Goal: Answer question/provide support: Share knowledge or assist other users

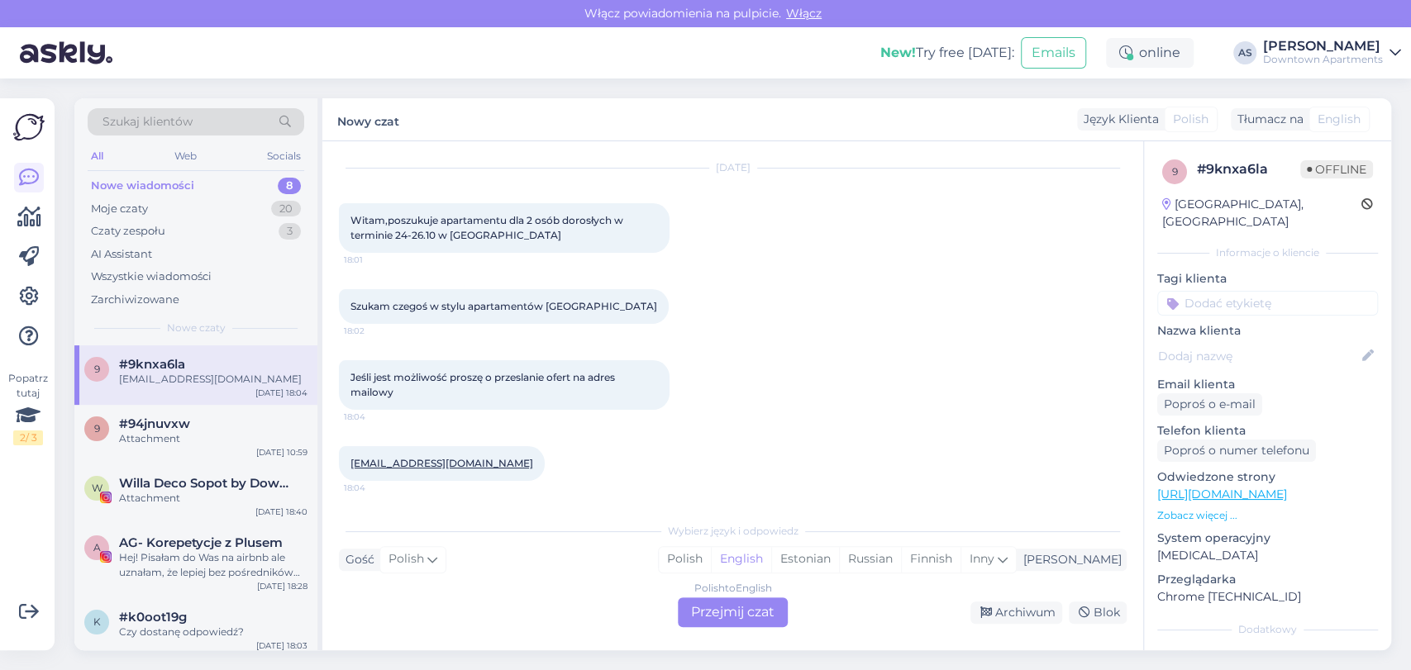
scroll to position [216, 0]
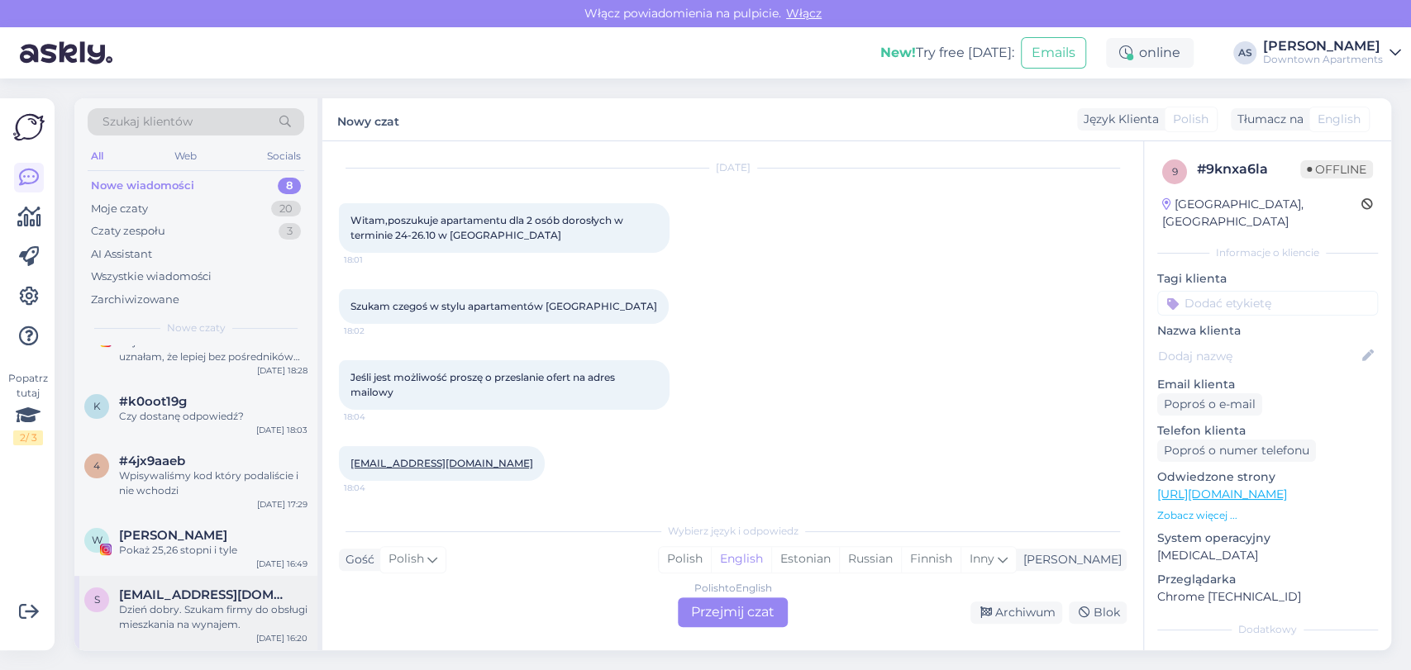
click at [211, 588] on span "[EMAIL_ADDRESS][DOMAIN_NAME]" at bounding box center [205, 595] width 172 height 15
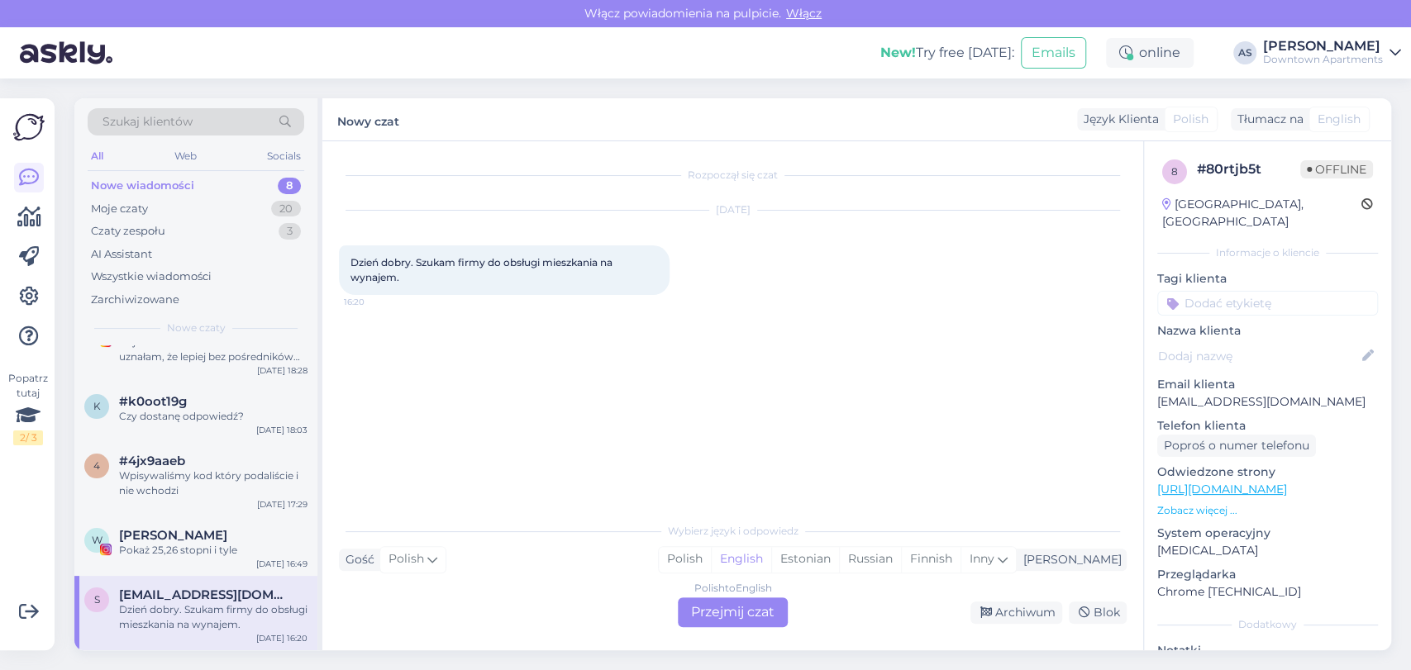
click at [726, 602] on div "Polish to English Przejmij czat" at bounding box center [733, 613] width 110 height 30
click at [220, 563] on div "W [PERSON_NAME] Pokaż 25,26 stopni i tyle [DATE] 16:49" at bounding box center [195, 547] width 243 height 60
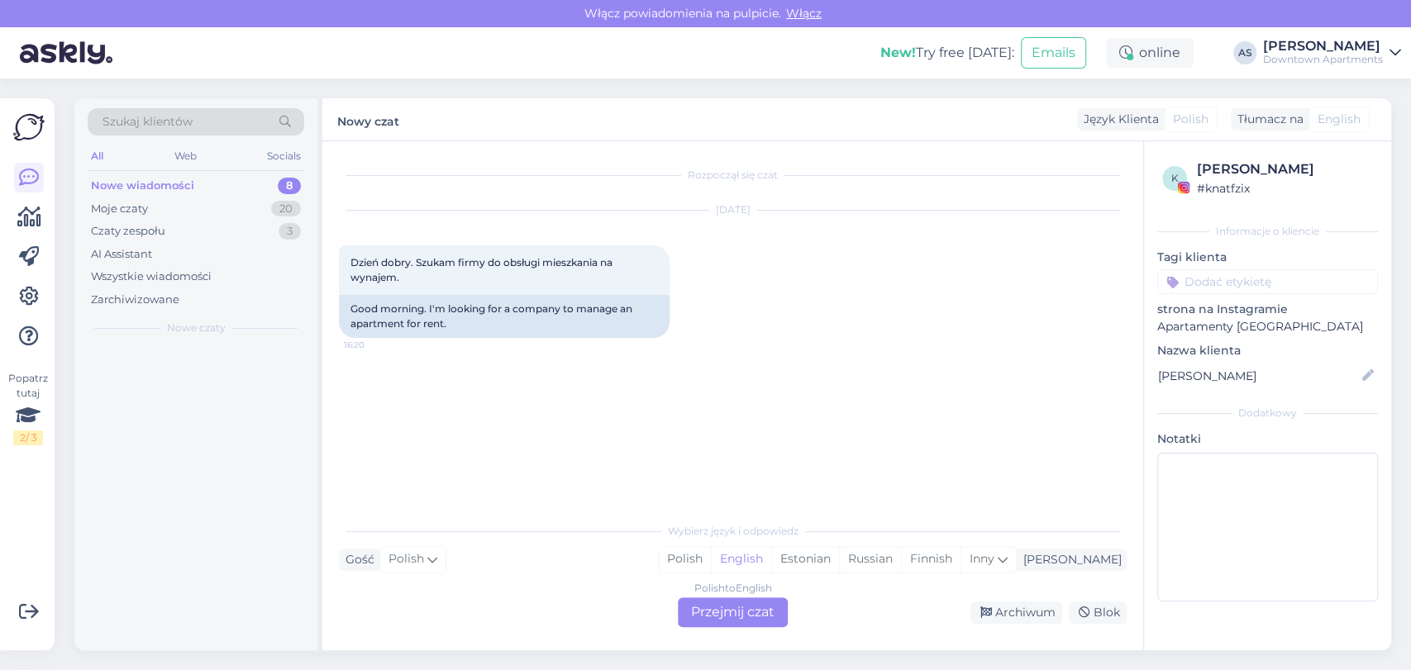
click at [725, 596] on div "Wybierz język i odpowiedz Gość Polish Ja Polish English Estonian Russian Finnis…" at bounding box center [733, 570] width 788 height 113
click at [706, 616] on div "Polish to English Przejmij czat" at bounding box center [733, 613] width 110 height 30
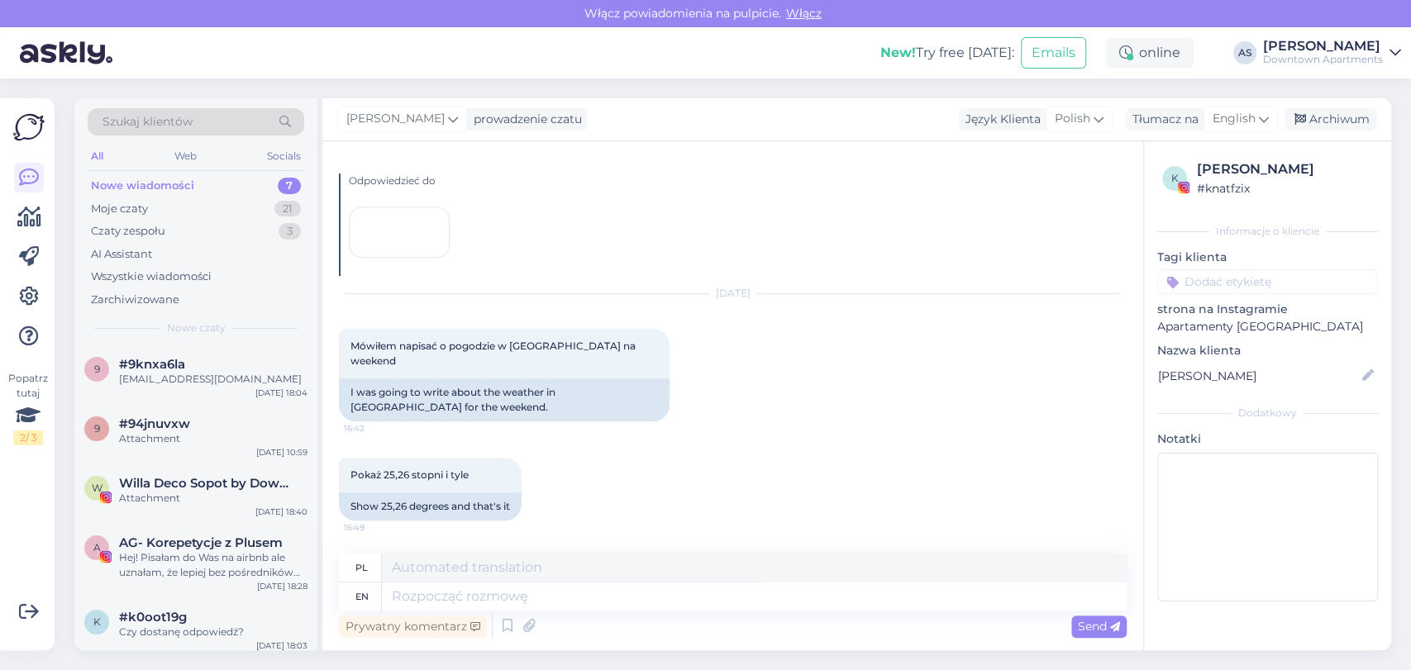
click at [203, 188] on div "Nowe wiadomości 7" at bounding box center [196, 185] width 217 height 23
click at [231, 346] on div "9 #9knxa6la [EMAIL_ADDRESS][DOMAIN_NAME] [DATE] 18:04" at bounding box center [195, 376] width 243 height 60
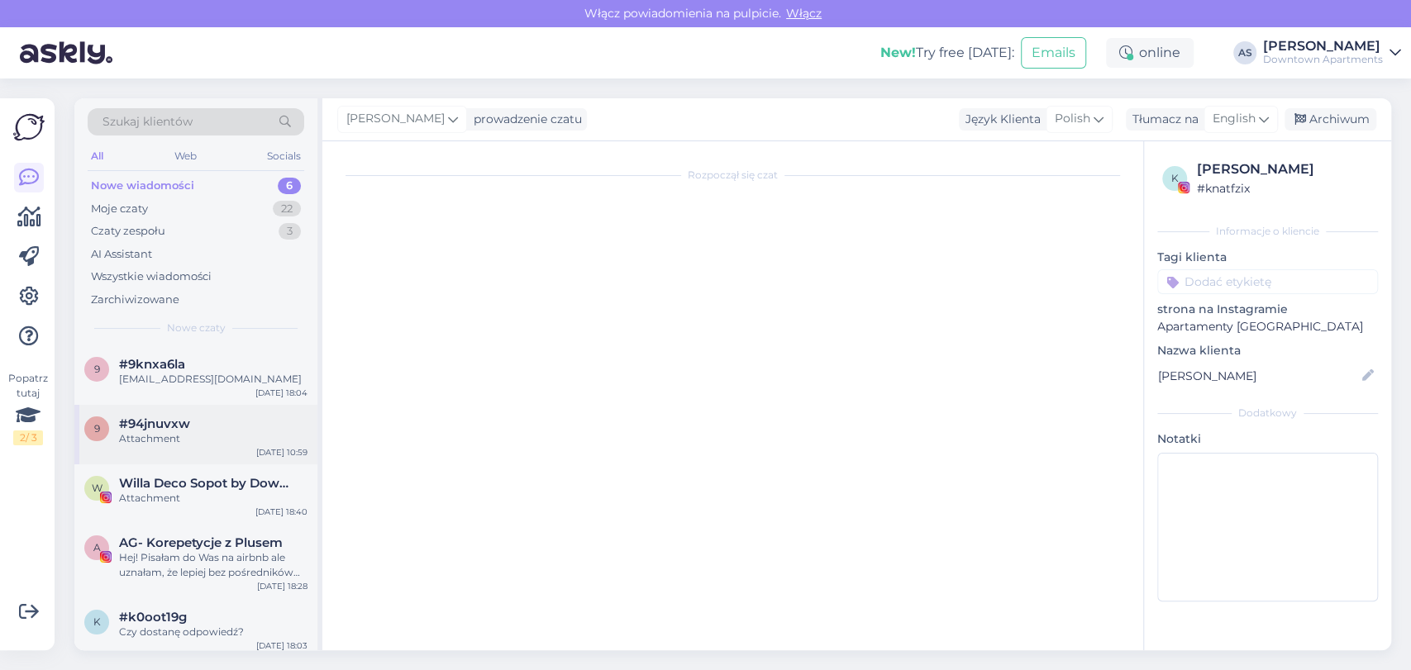
scroll to position [42, 0]
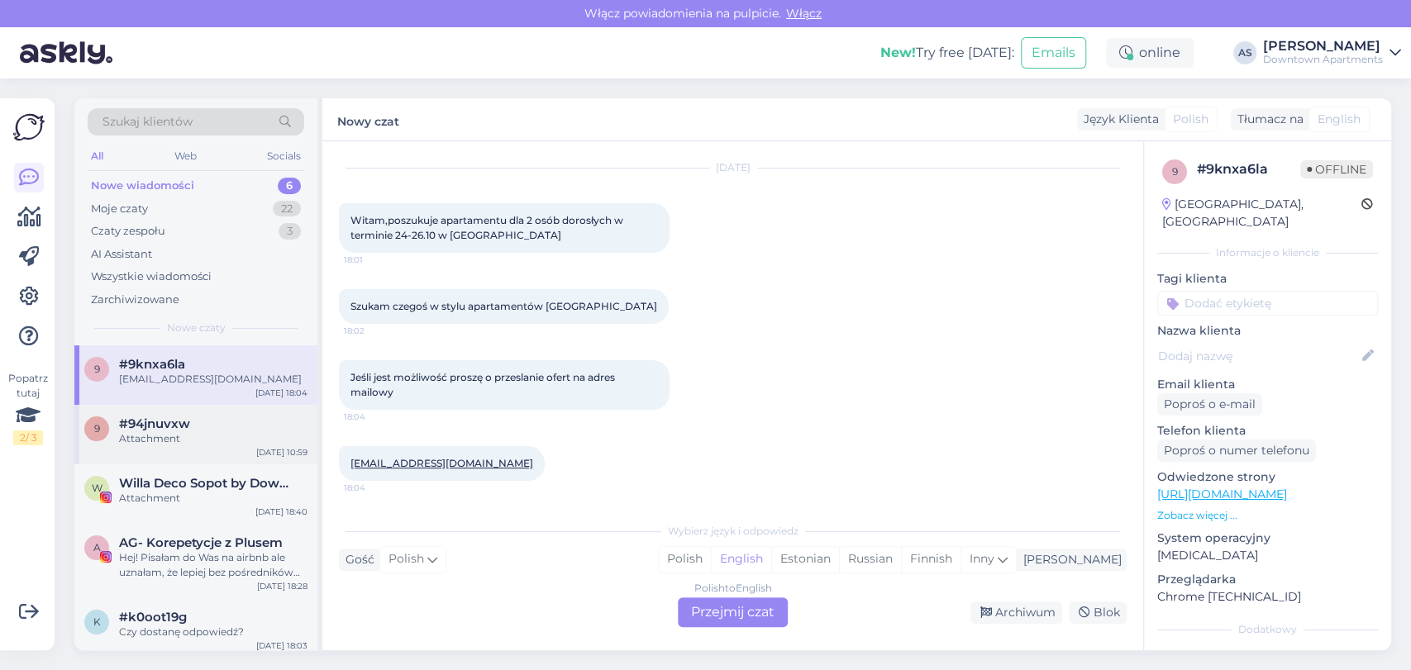
click at [251, 427] on div "#94jnuvxw" at bounding box center [213, 424] width 188 height 15
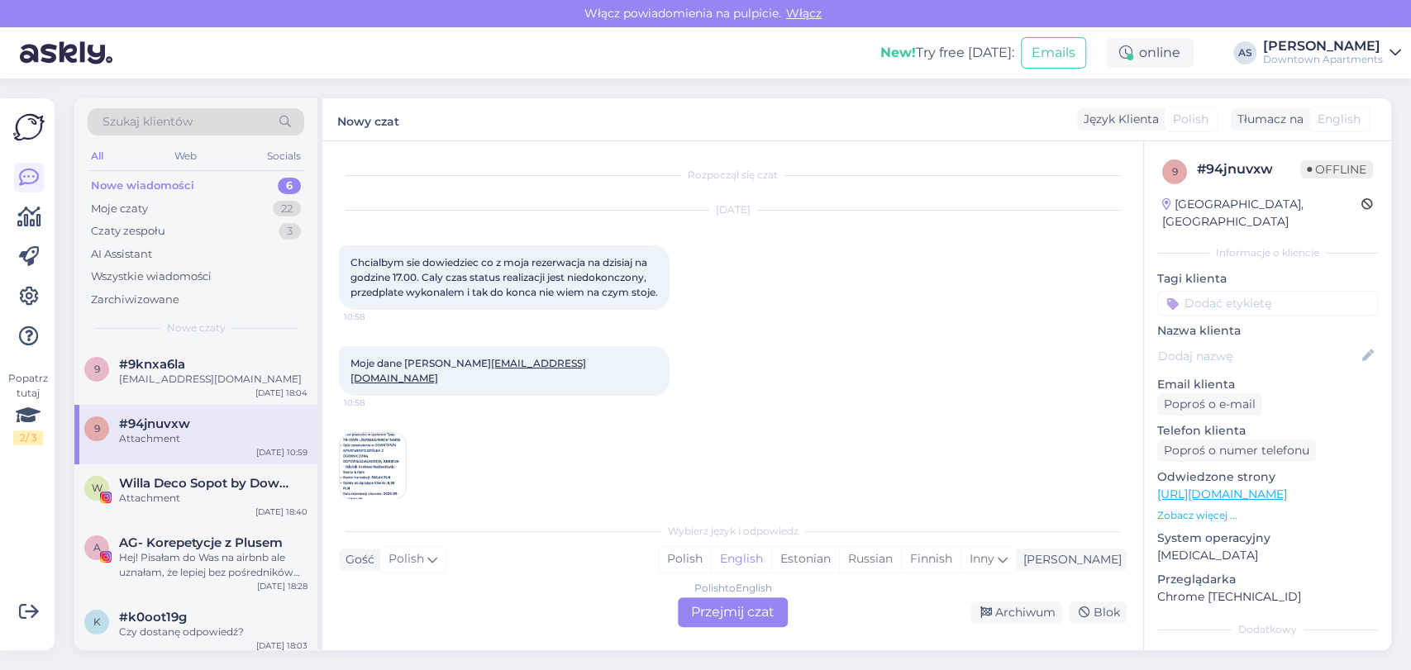
scroll to position [19, 0]
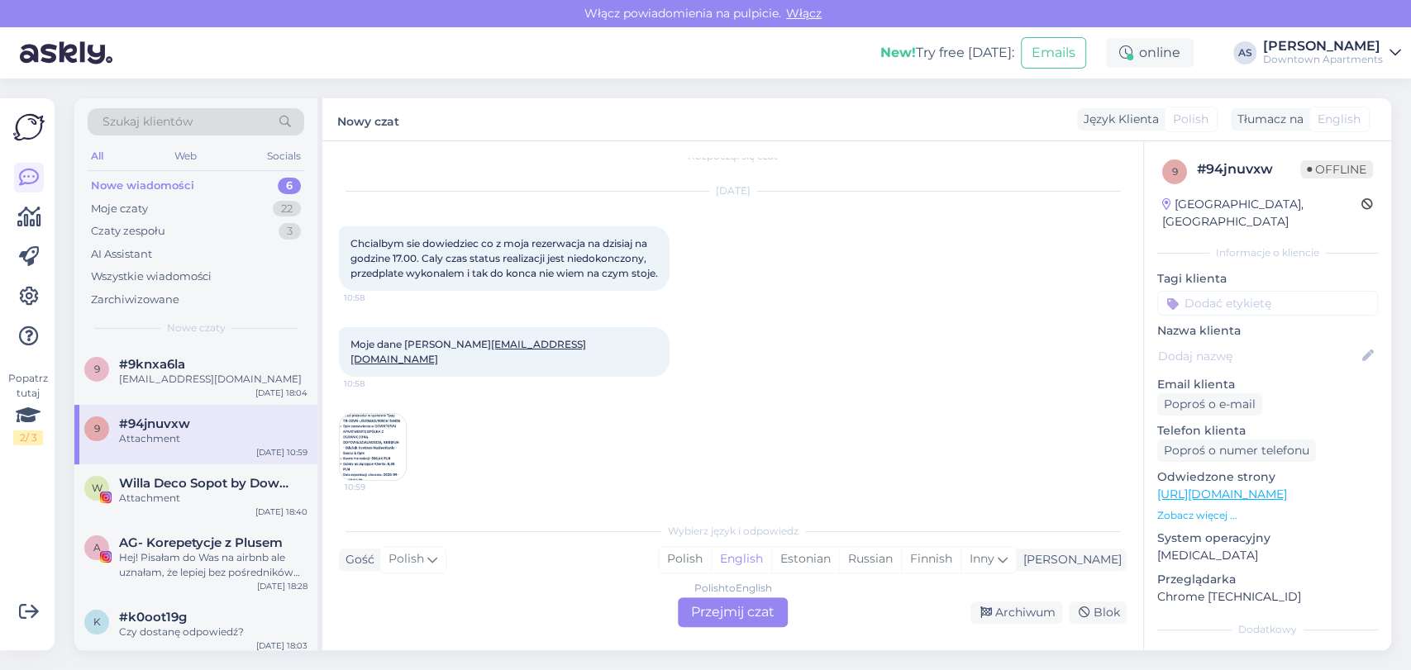
click at [714, 619] on div "Polish to English Przejmij czat" at bounding box center [733, 613] width 110 height 30
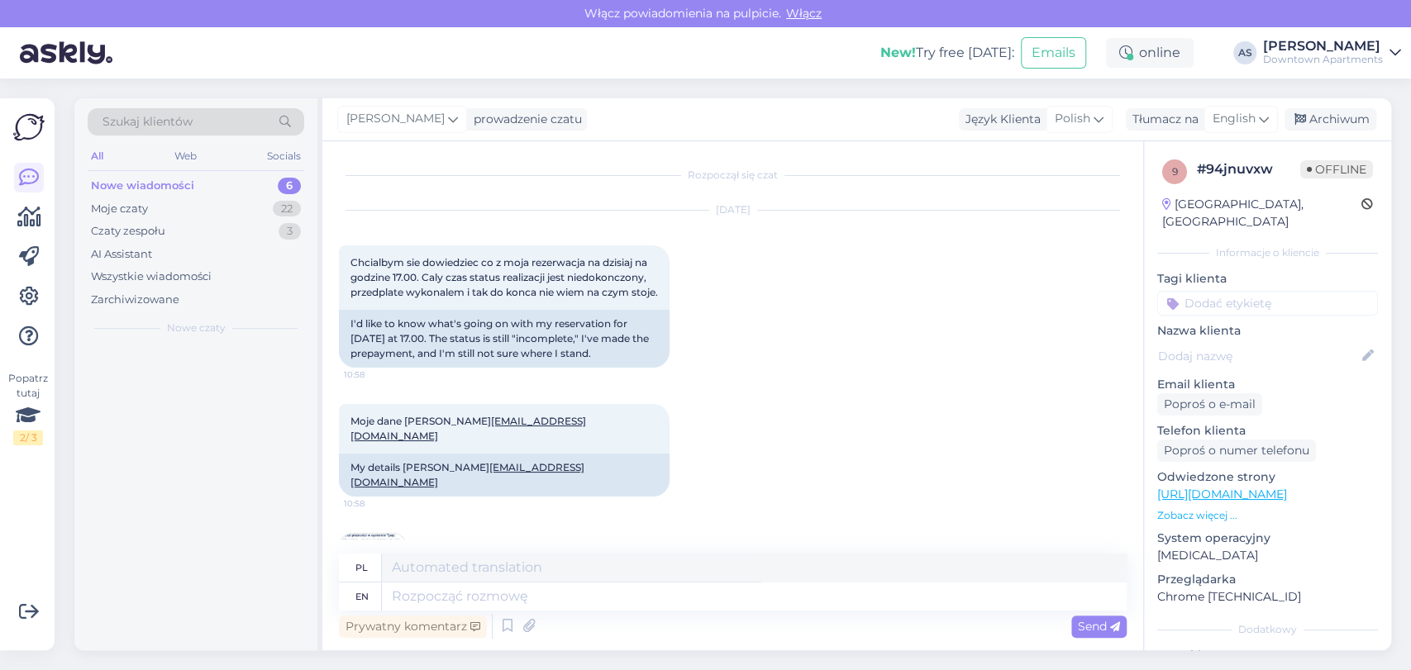
click at [217, 374] on div at bounding box center [195, 498] width 243 height 305
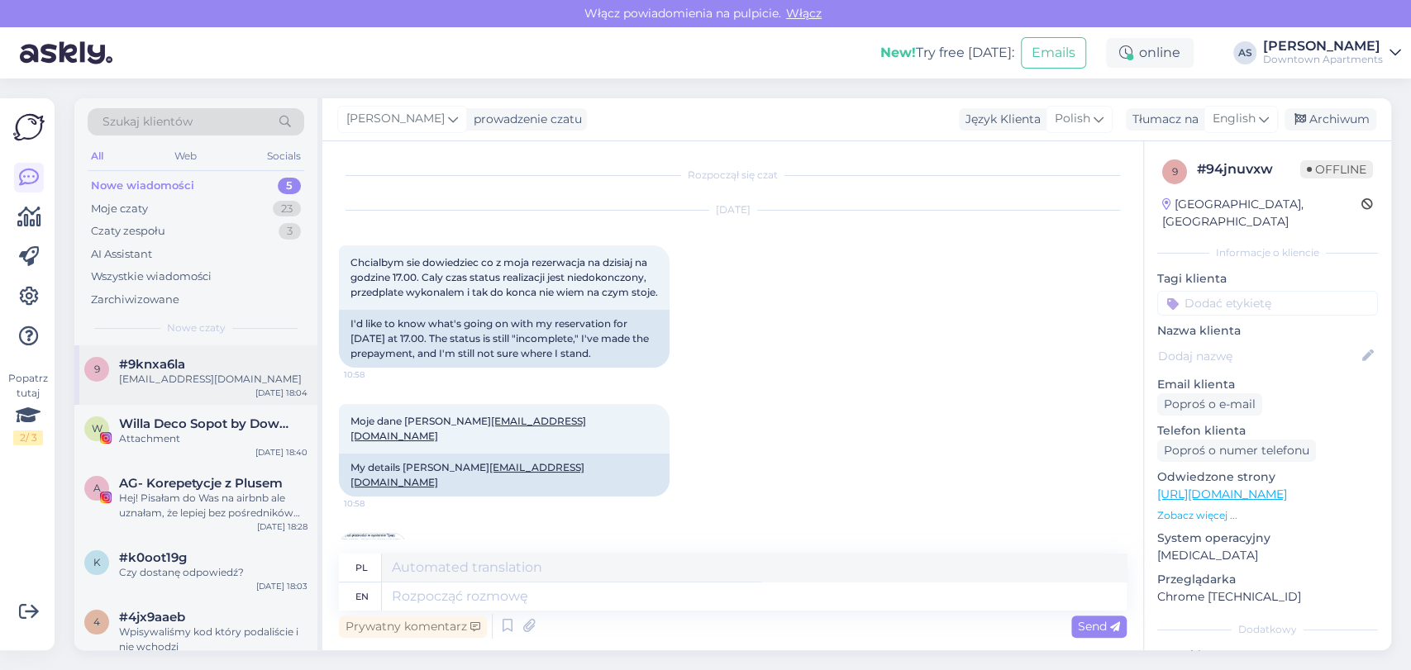
click at [141, 375] on div "[EMAIL_ADDRESS][DOMAIN_NAME]" at bounding box center [213, 379] width 188 height 15
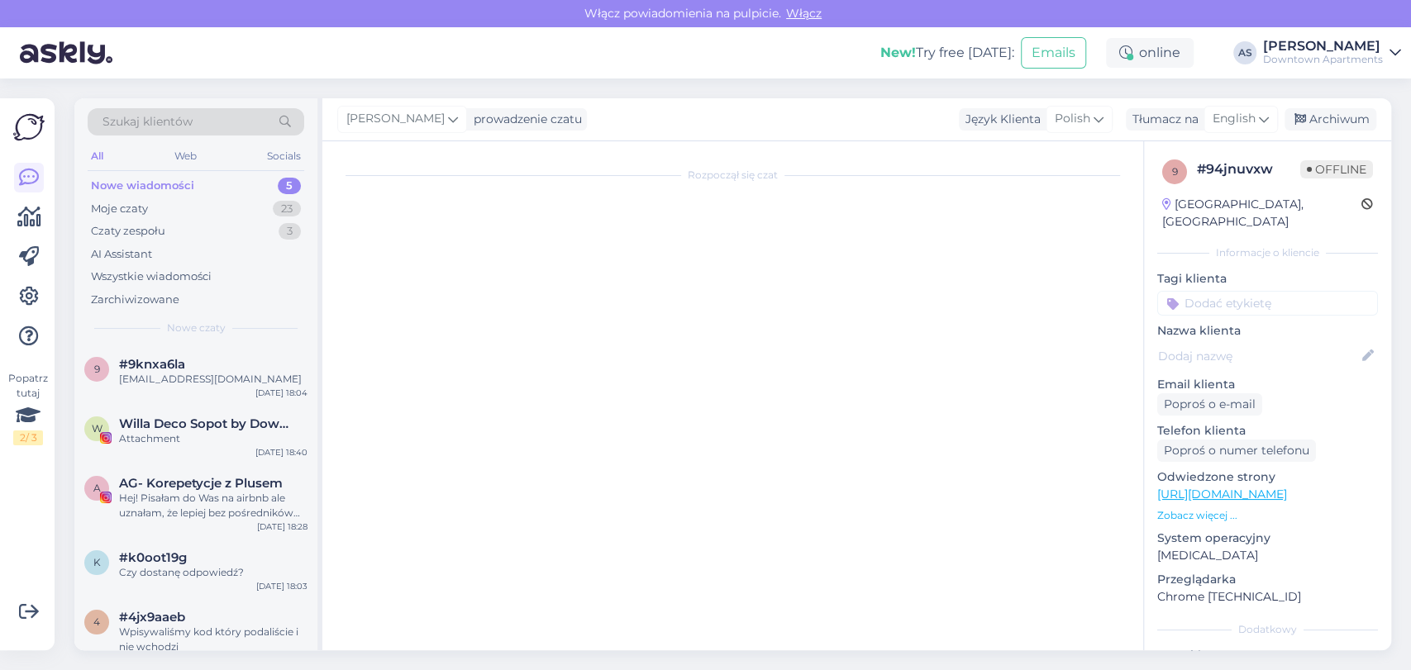
scroll to position [42, 0]
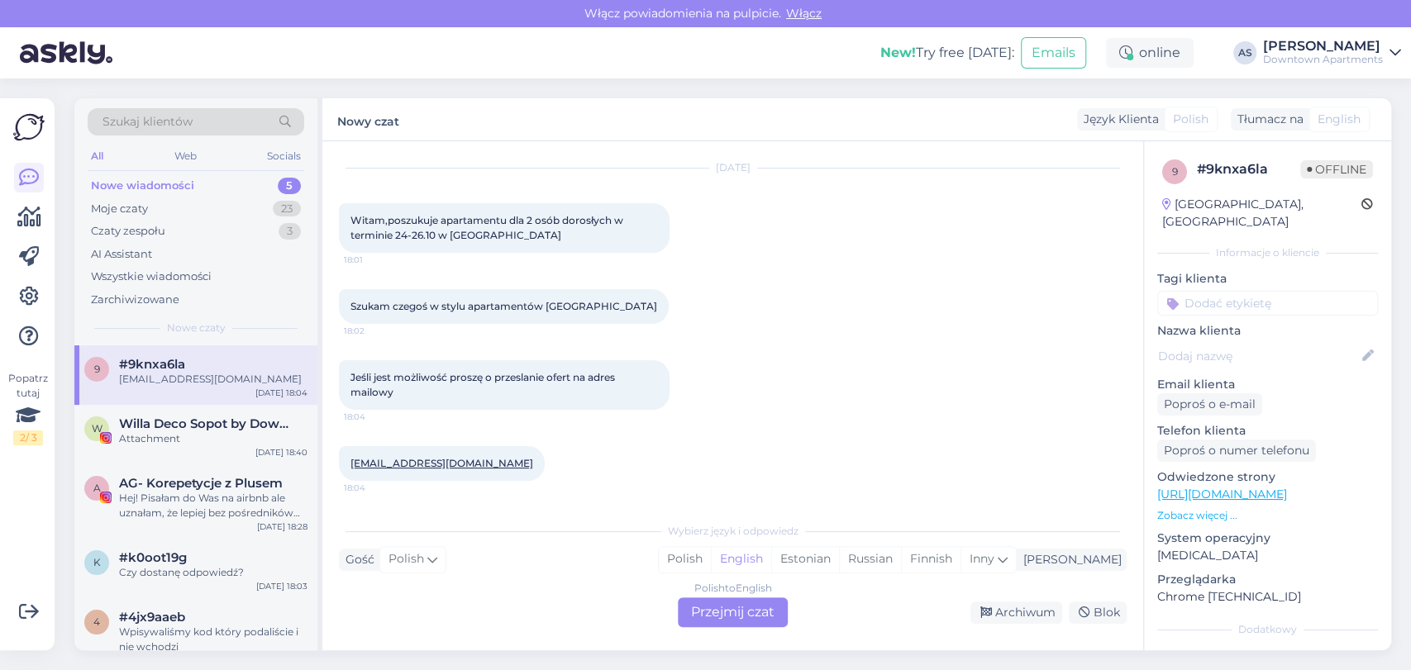
click at [712, 607] on div "Polish to English Przejmij czat" at bounding box center [733, 613] width 110 height 30
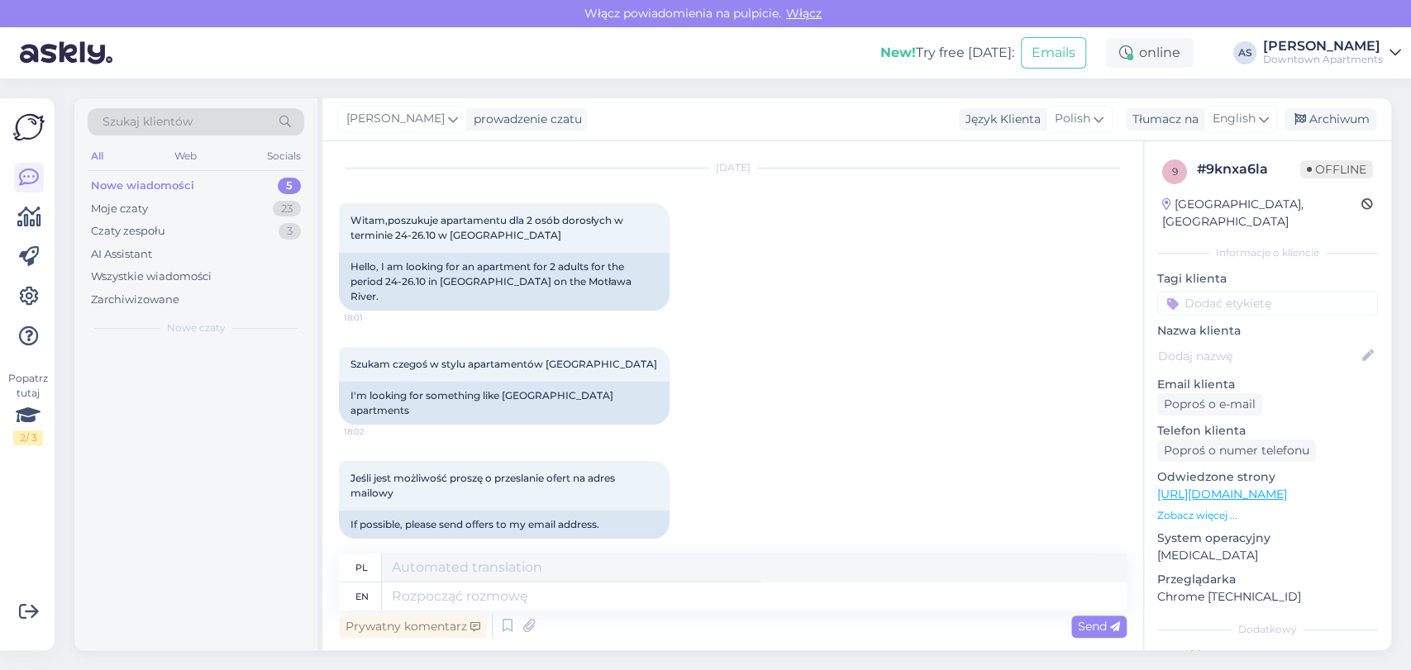
click at [179, 412] on div at bounding box center [195, 498] width 243 height 305
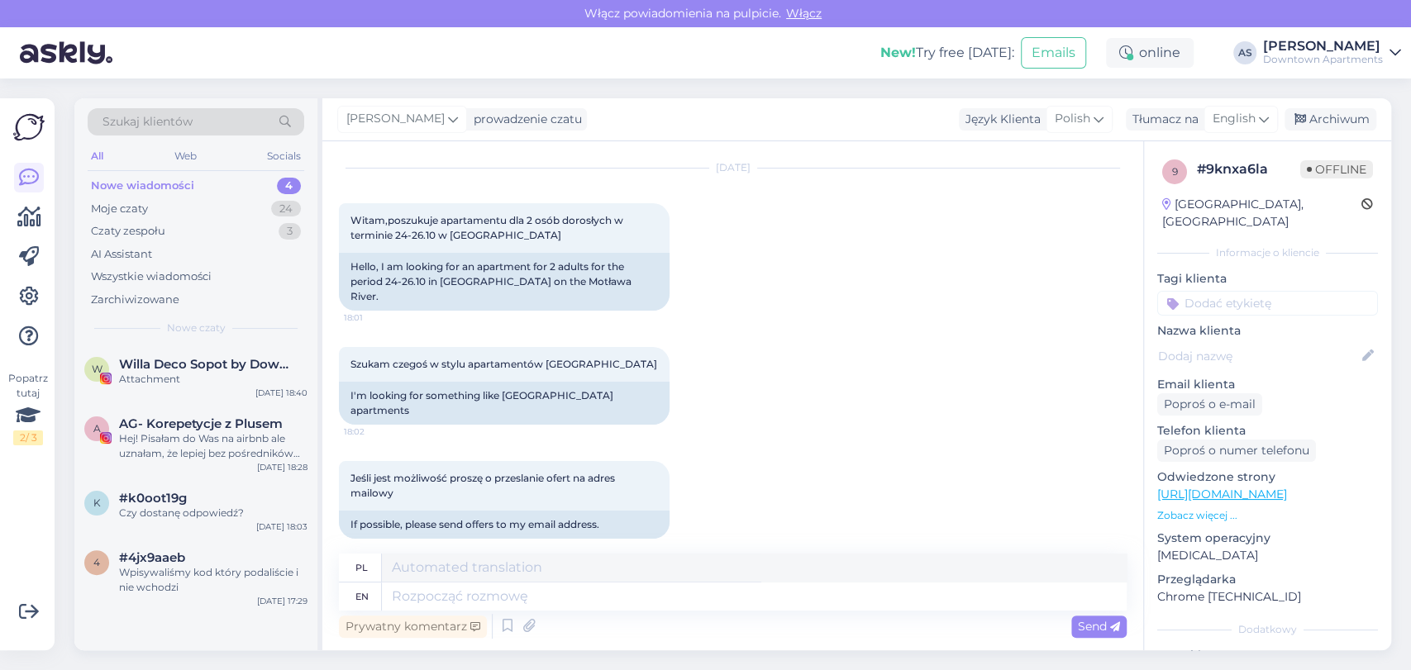
click at [179, 412] on div "A AG- Korepetycje z Plusem Hej! Pisałam do Was na airbnb ale uznałam, że lepiej…" at bounding box center [195, 442] width 243 height 74
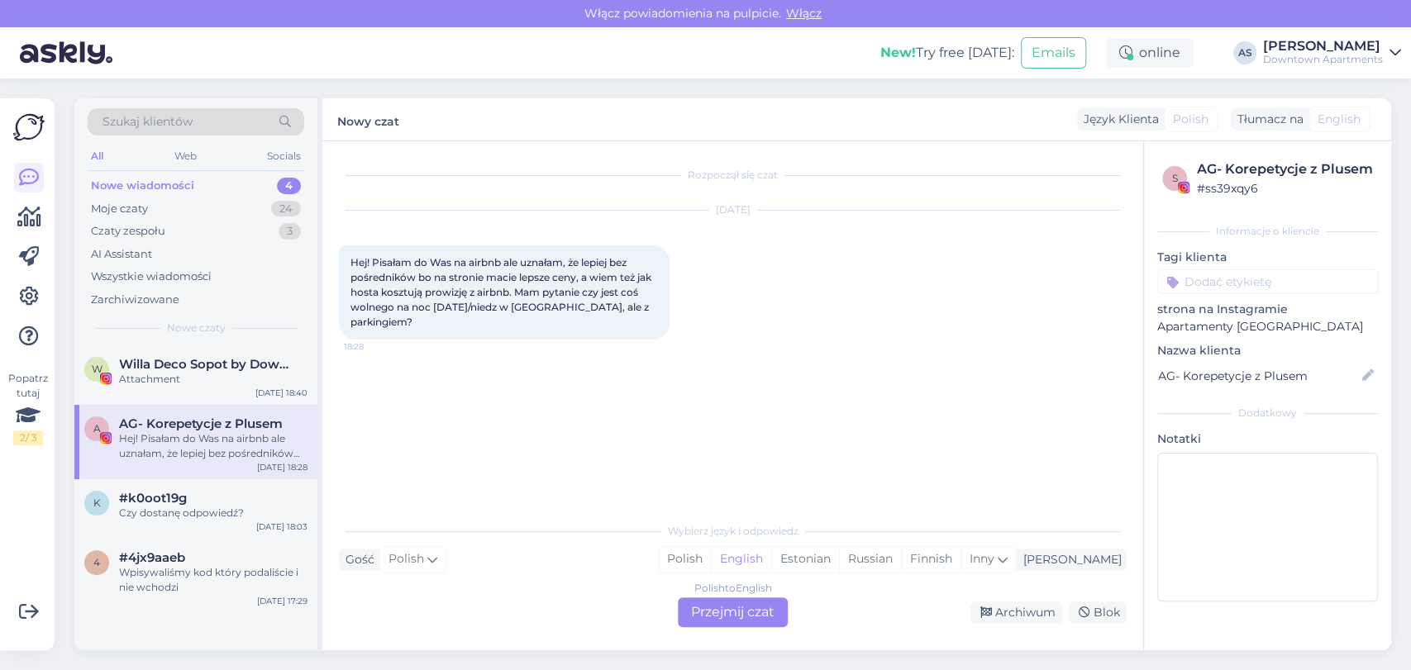
click at [714, 603] on div "Polish to English Przejmij czat" at bounding box center [733, 613] width 110 height 30
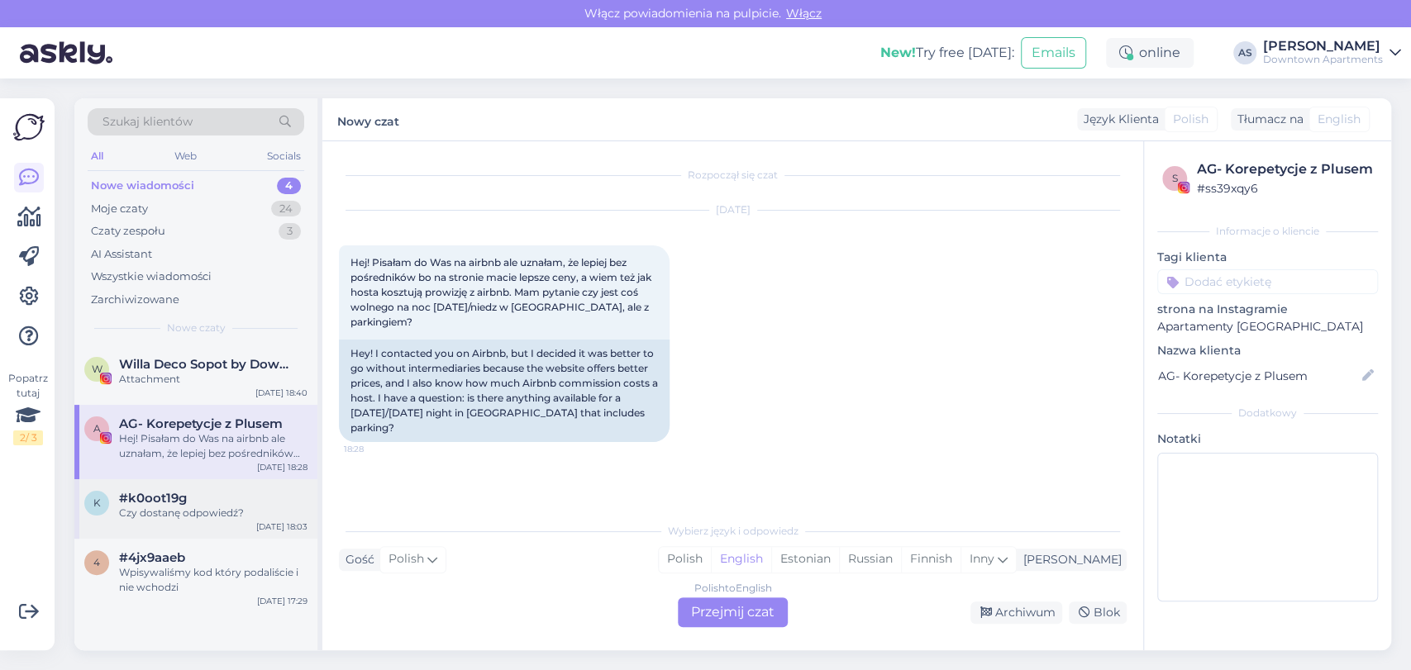
click at [161, 493] on span "#k0oot19g" at bounding box center [153, 498] width 68 height 15
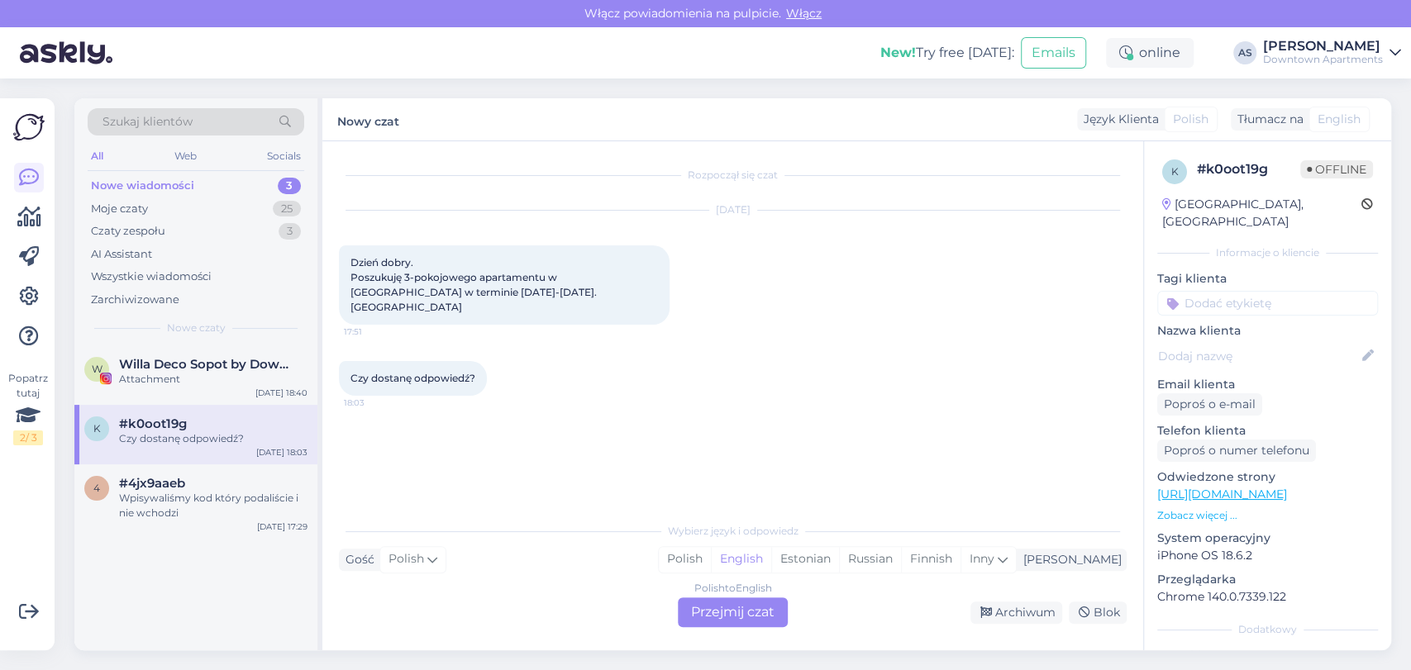
click at [697, 593] on div "Polish to English" at bounding box center [733, 588] width 78 height 15
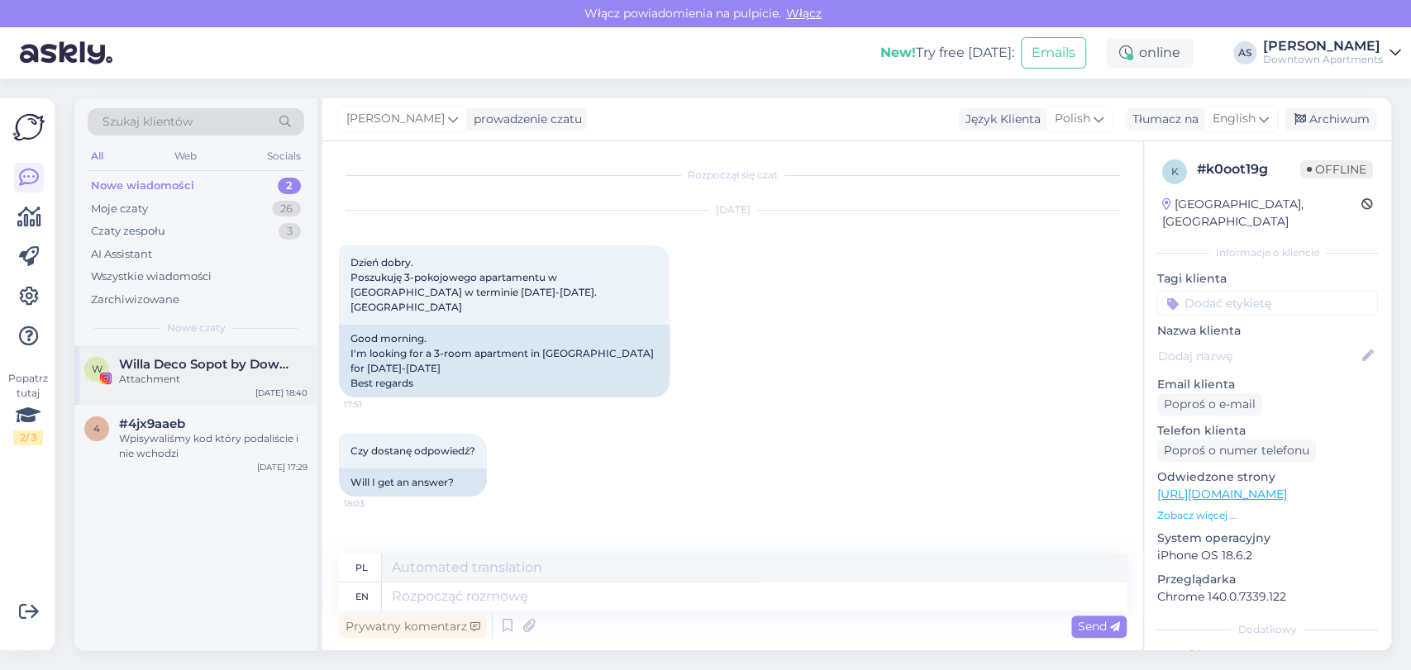
click at [199, 357] on span "Willa Deco Sopot by Downtown Apartments" at bounding box center [205, 364] width 172 height 15
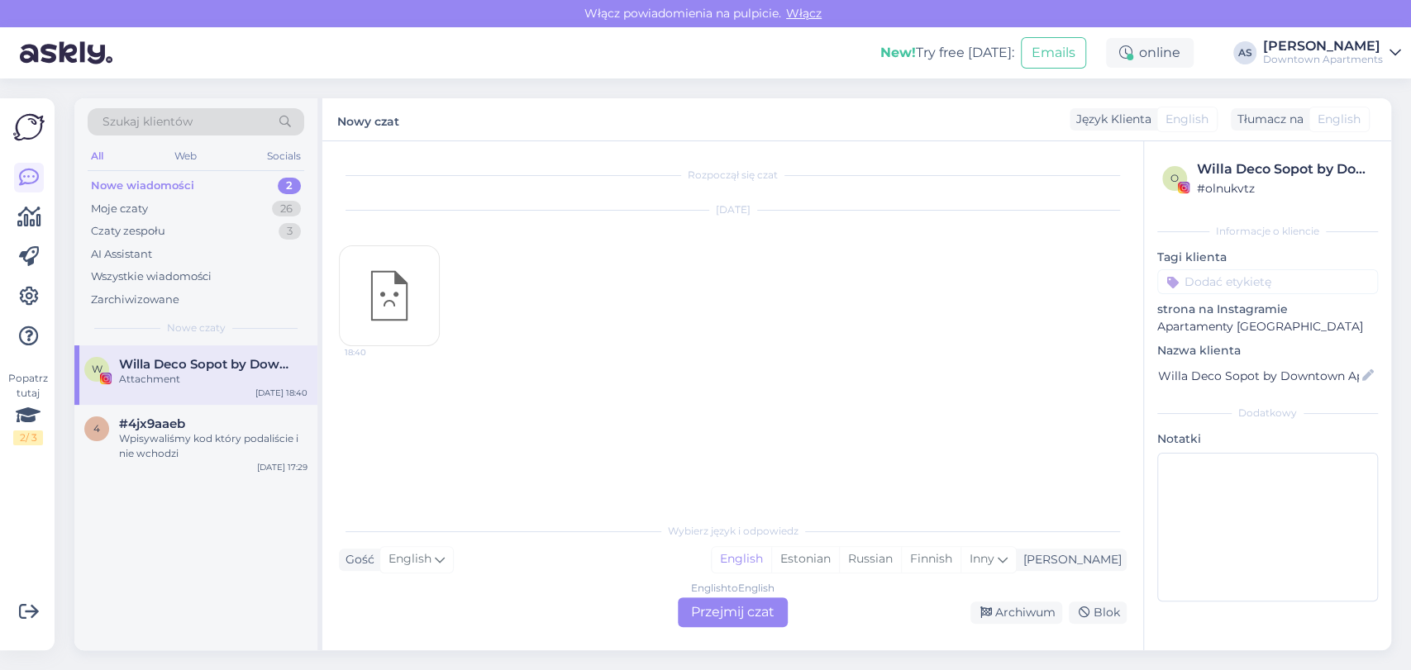
click at [721, 603] on div "English to English Przejmij czat" at bounding box center [733, 613] width 110 height 30
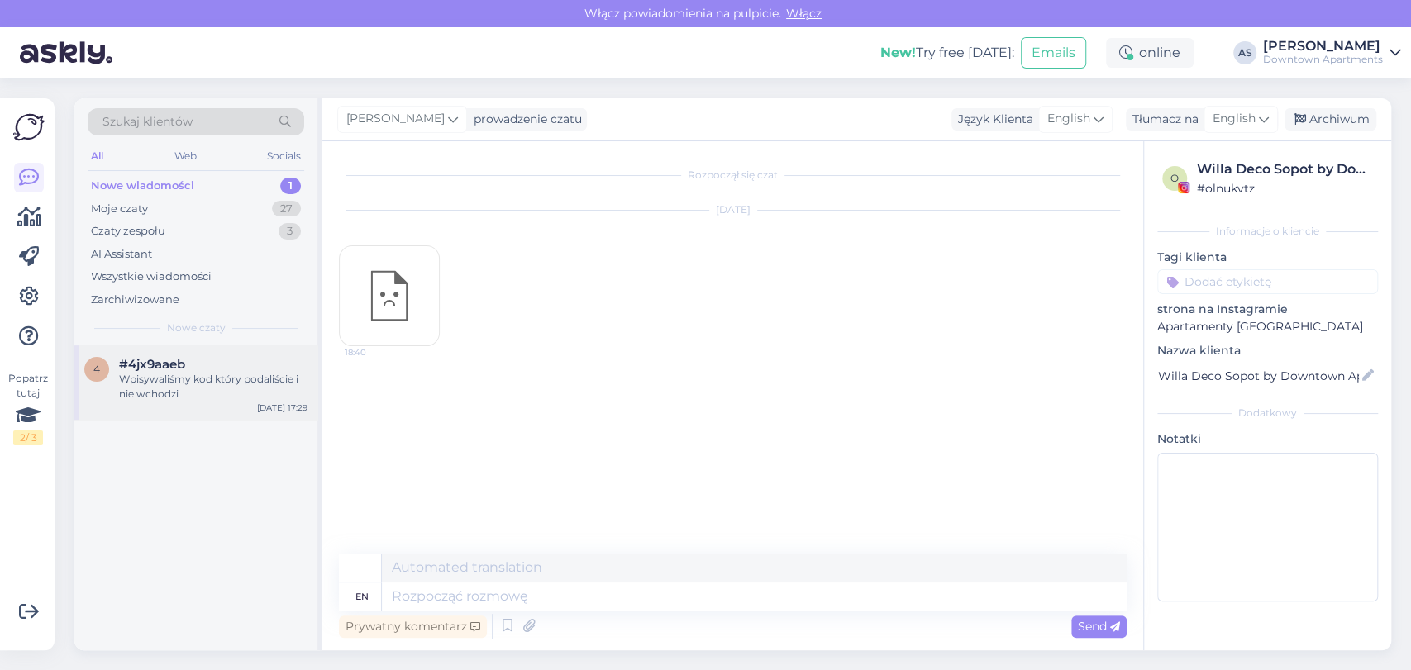
click at [138, 368] on span "#4jx9aaeb" at bounding box center [152, 364] width 66 height 15
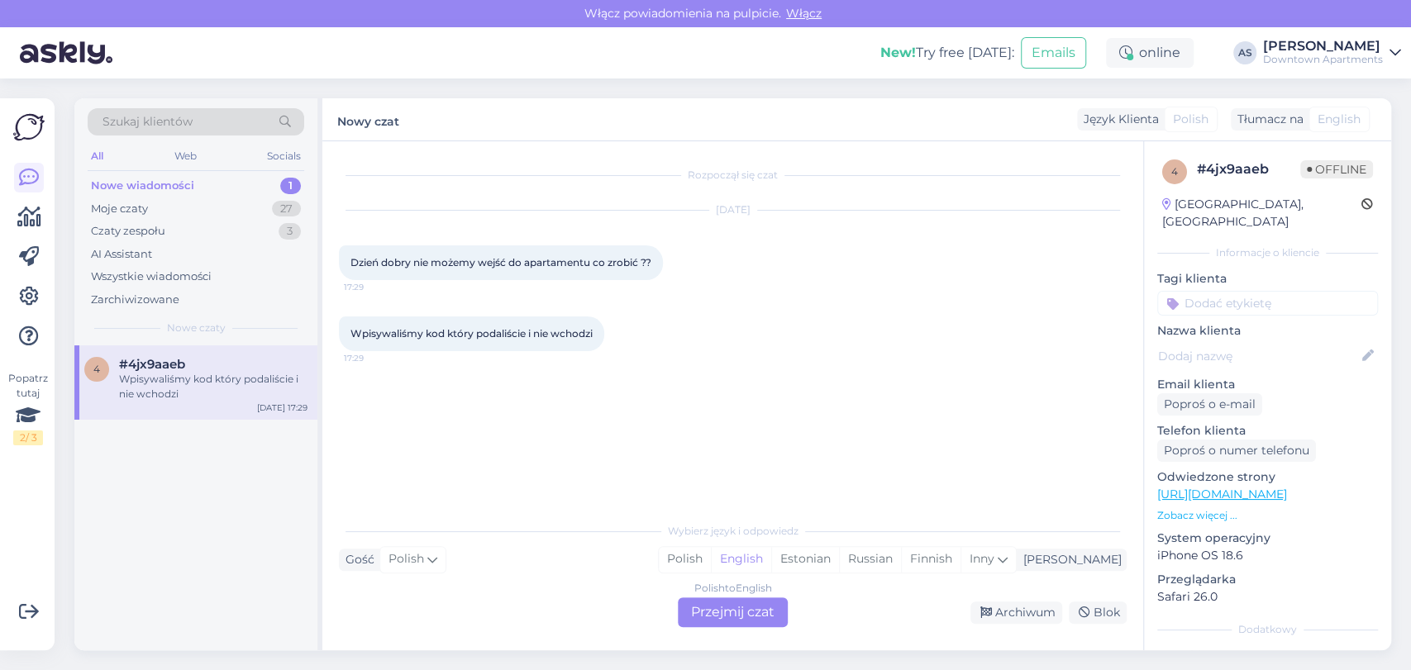
click at [737, 612] on div "Polish to English Przejmij czat" at bounding box center [733, 613] width 110 height 30
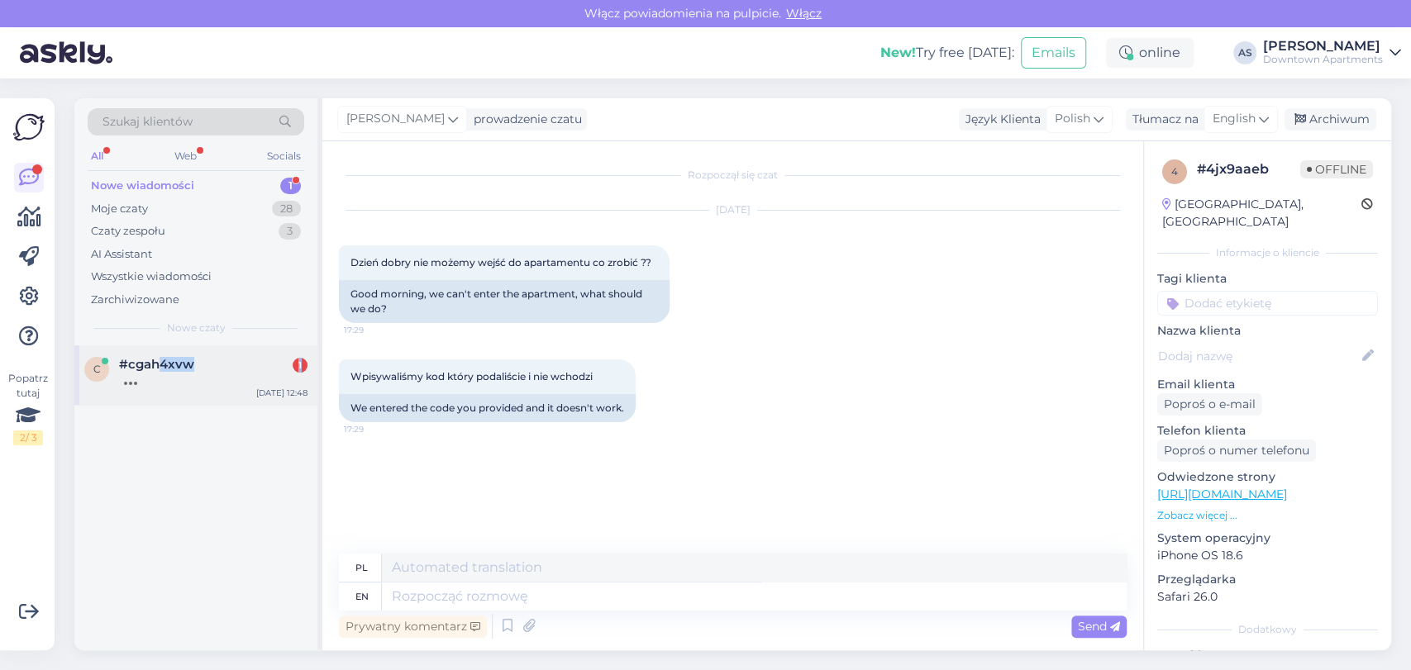
drag, startPoint x: 197, startPoint y: 392, endPoint x: 159, endPoint y: 371, distance: 43.3
click at [159, 371] on div "#cgah4xvw 1" at bounding box center [213, 372] width 188 height 30
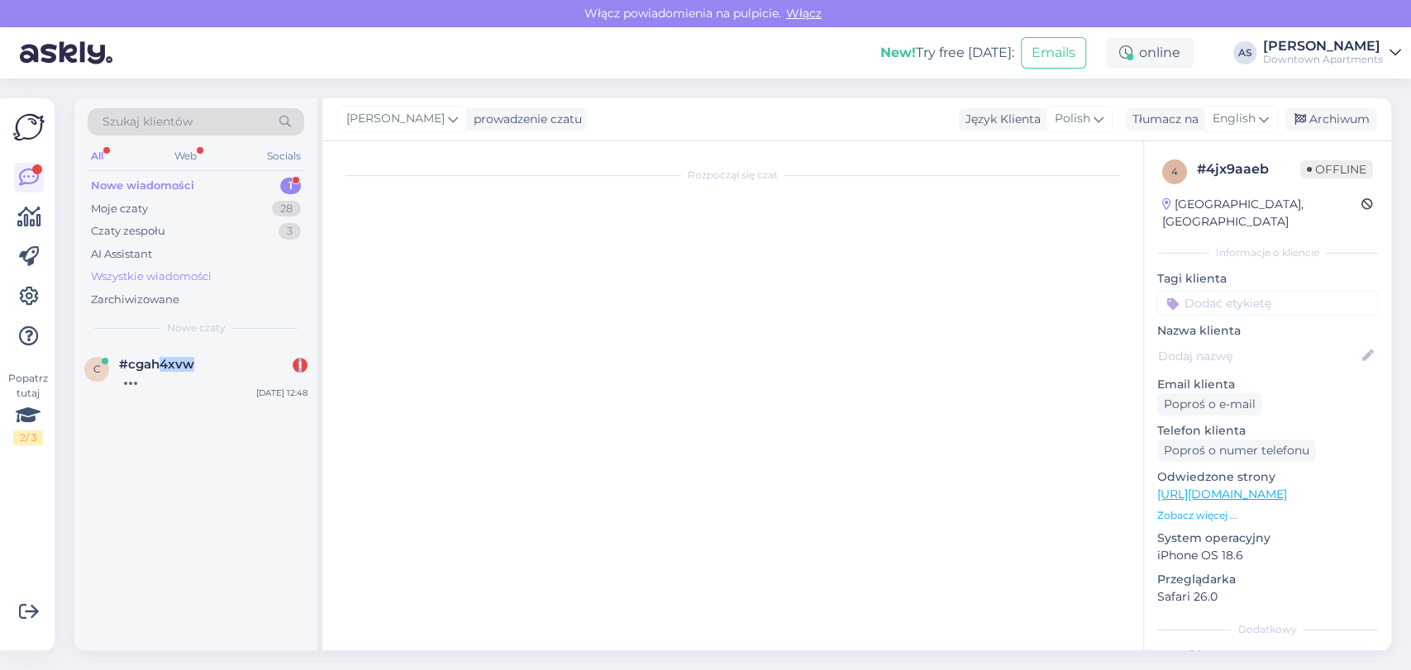
drag, startPoint x: 159, startPoint y: 371, endPoint x: 131, endPoint y: 275, distance: 99.7
click at [131, 275] on div "Wszystkie wiadomości" at bounding box center [151, 277] width 121 height 17
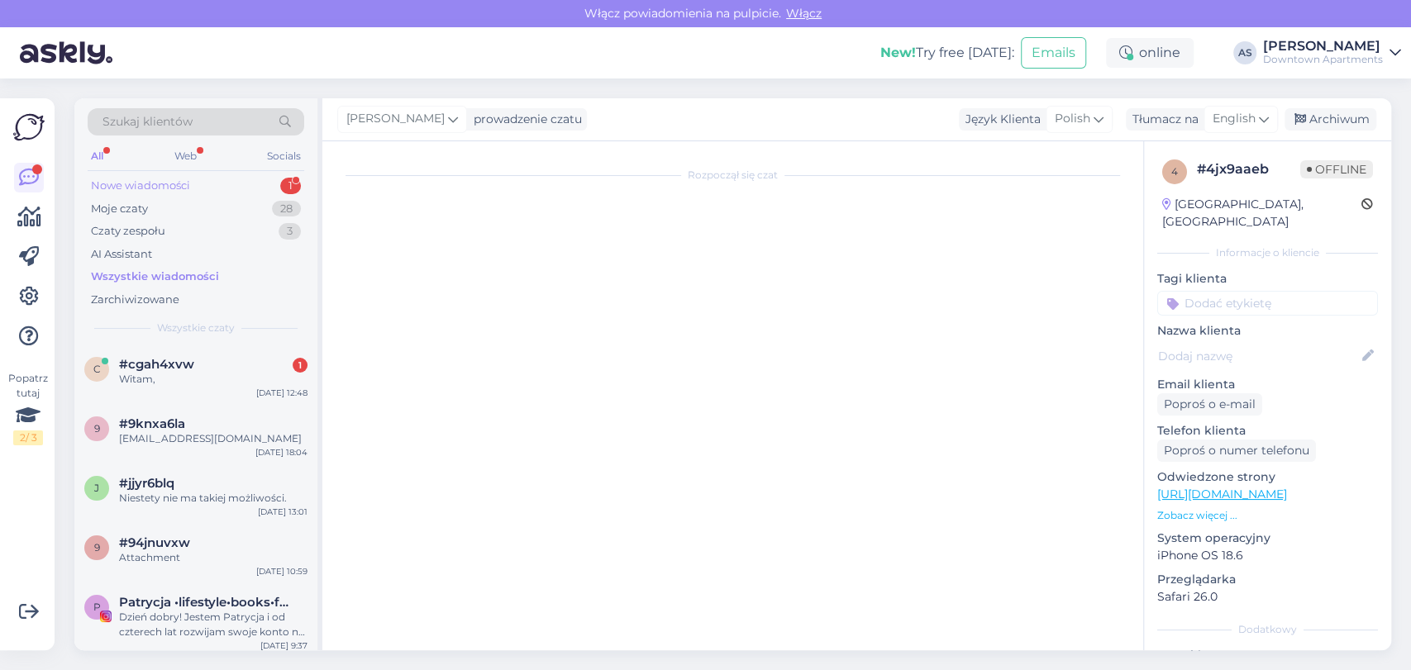
click at [225, 187] on div "Nowe wiadomości 1" at bounding box center [196, 185] width 217 height 23
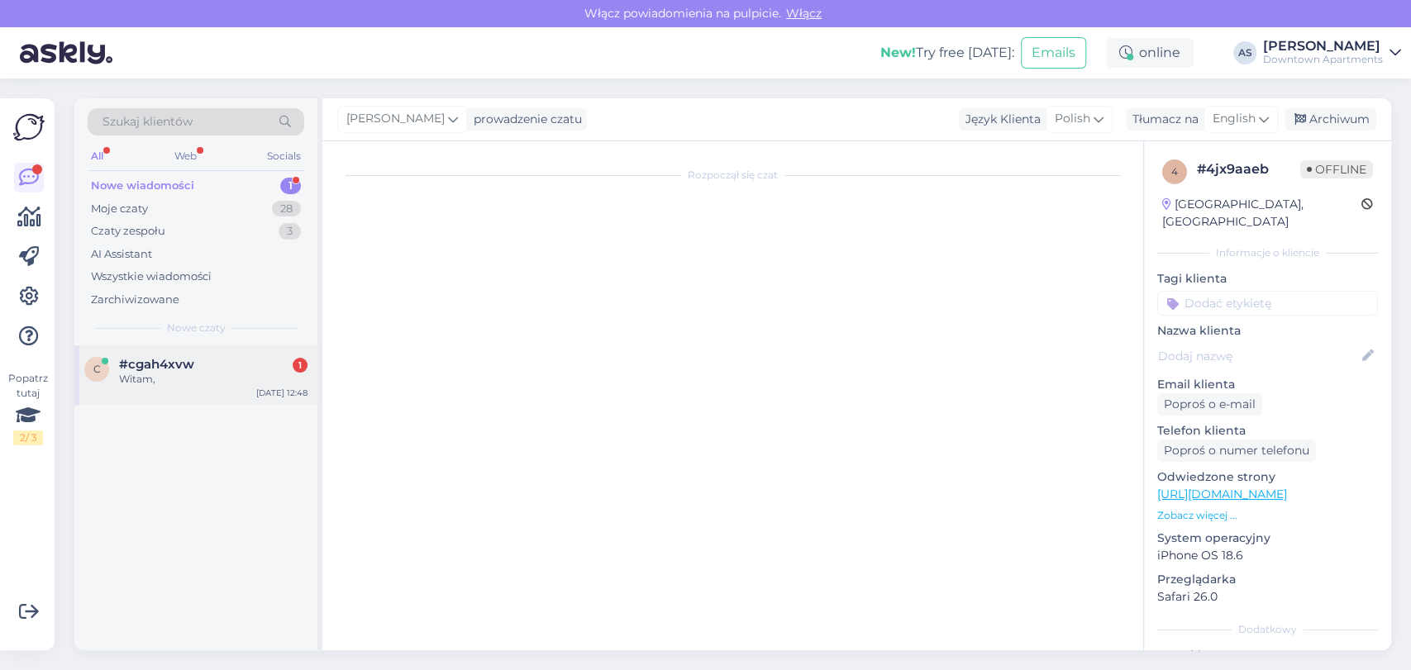
click at [154, 368] on span "#cgah4xvw" at bounding box center [156, 364] width 75 height 15
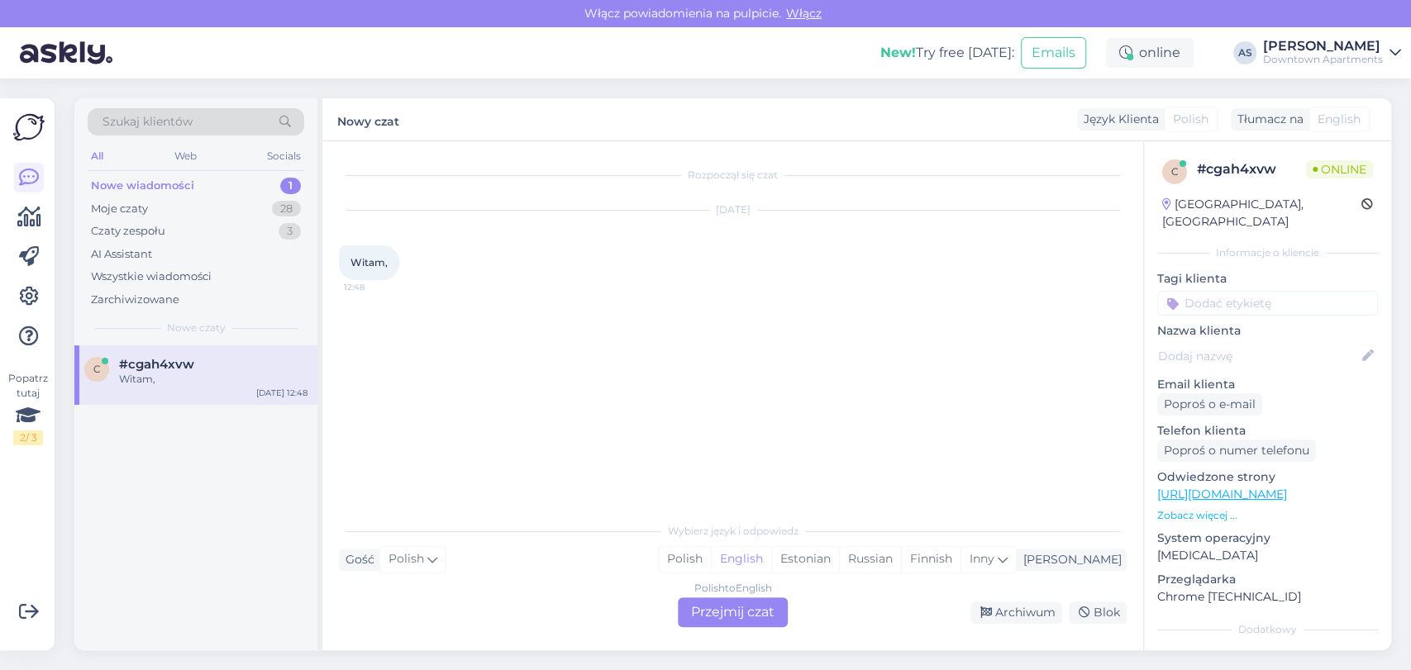
click at [154, 368] on span "#cgah4xvw" at bounding box center [156, 364] width 75 height 15
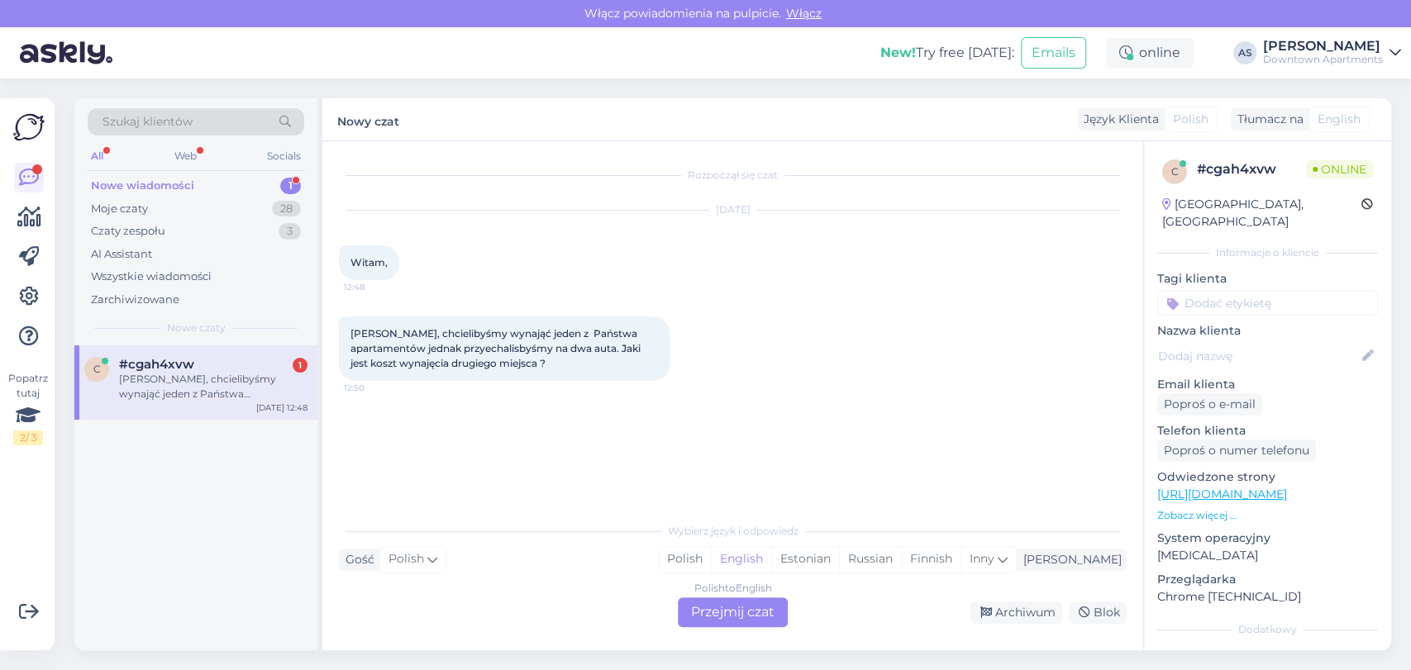
click at [717, 619] on div "Polish to English Przejmij czat" at bounding box center [733, 613] width 110 height 30
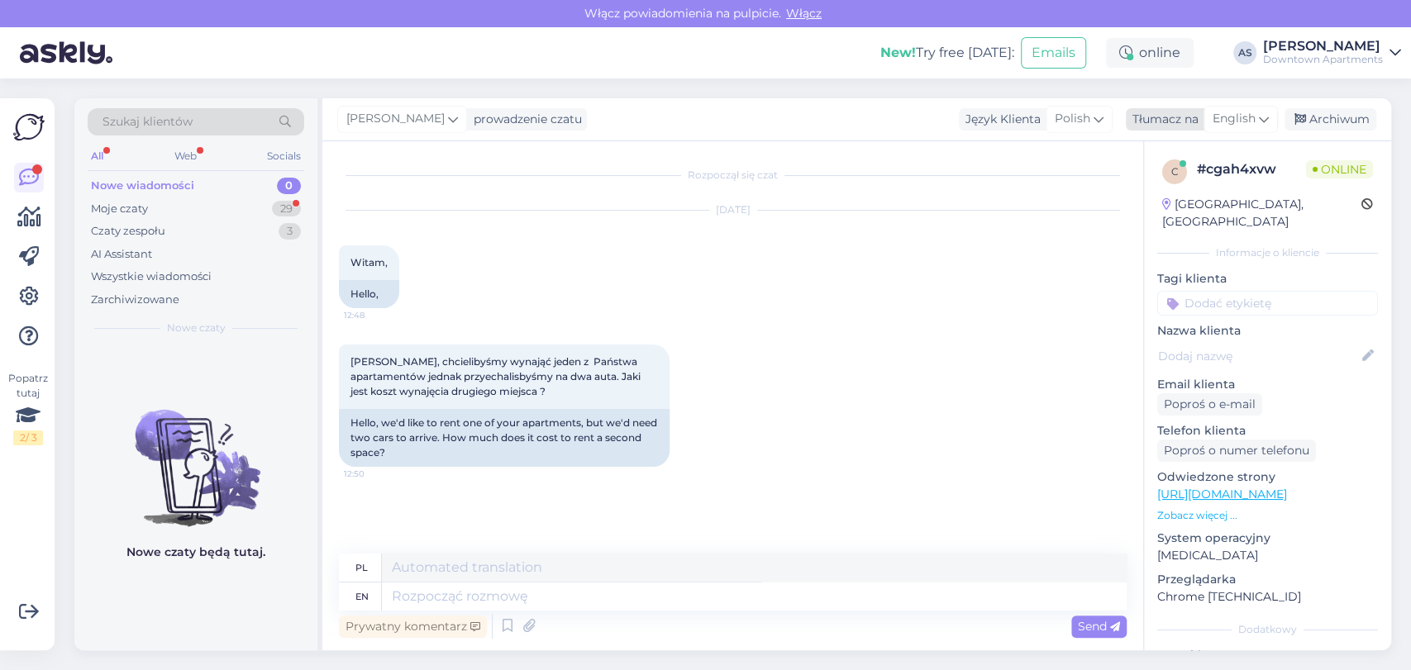
click at [1235, 111] on span "English" at bounding box center [1234, 119] width 43 height 18
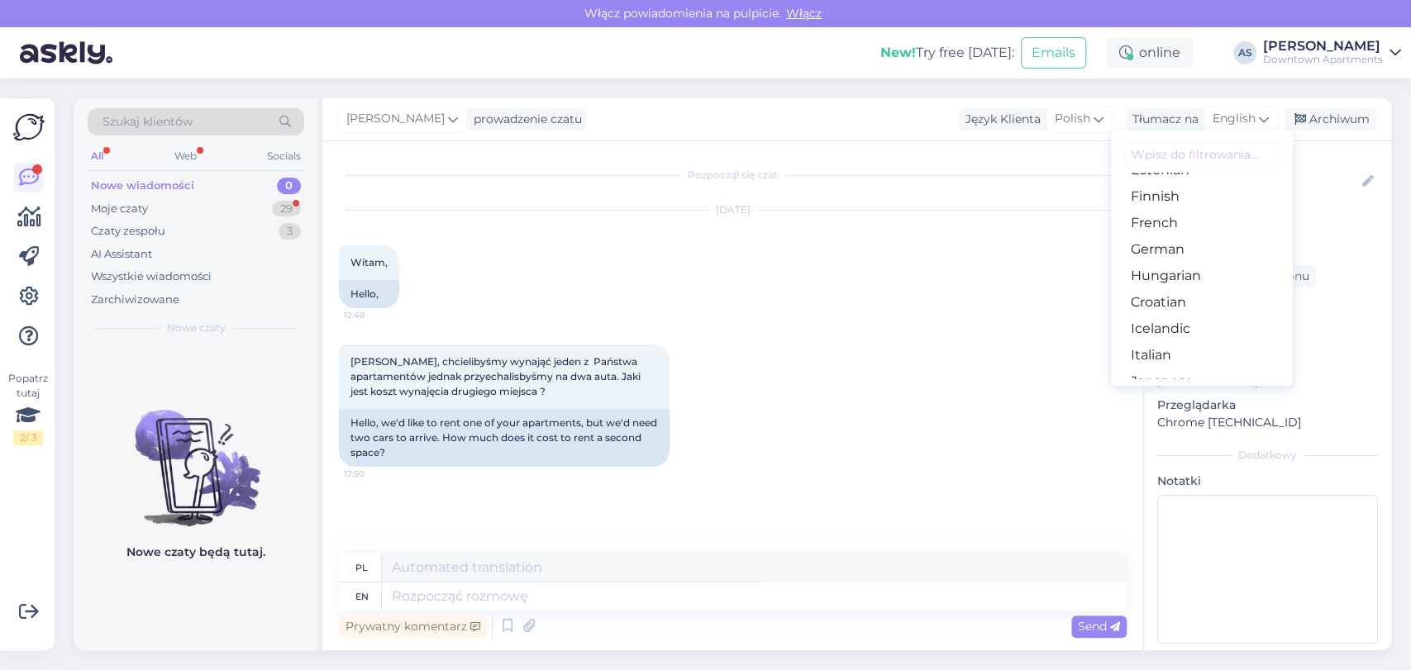
scroll to position [551, 0]
click at [1185, 231] on link "Polish" at bounding box center [1202, 224] width 182 height 26
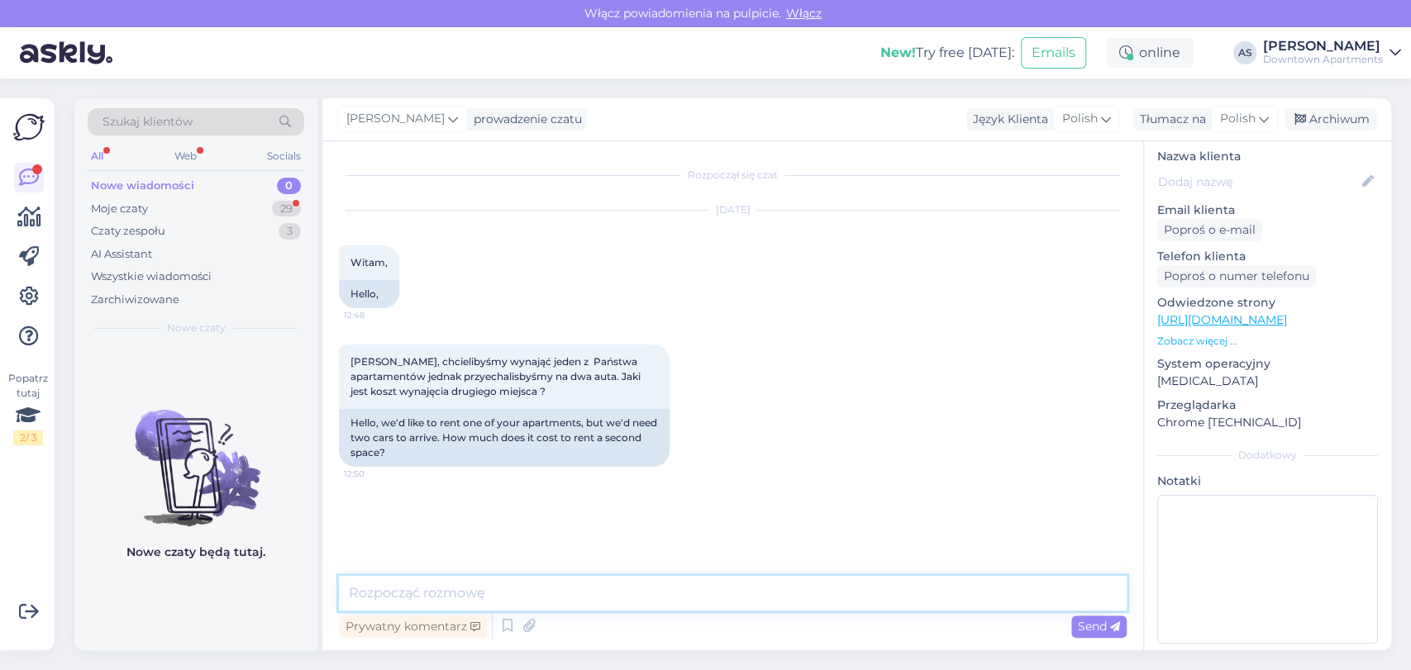
click at [824, 586] on textarea at bounding box center [733, 593] width 788 height 35
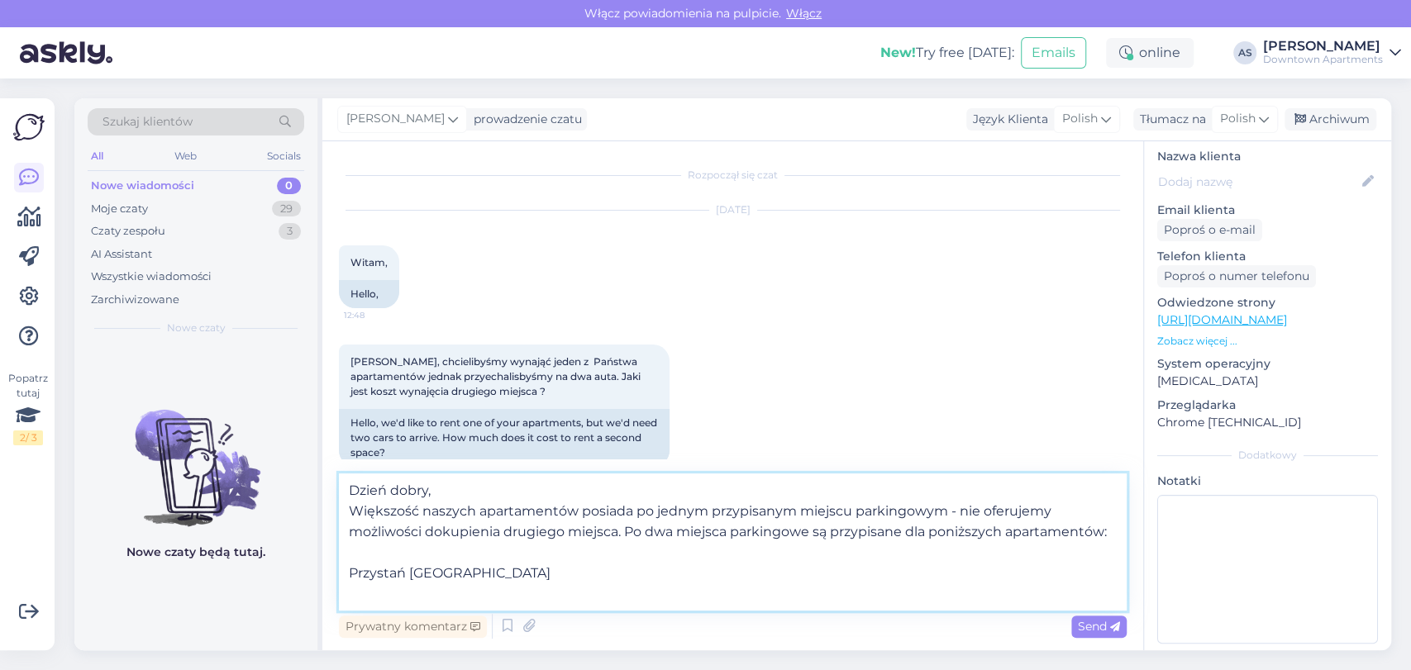
scroll to position [0, 0]
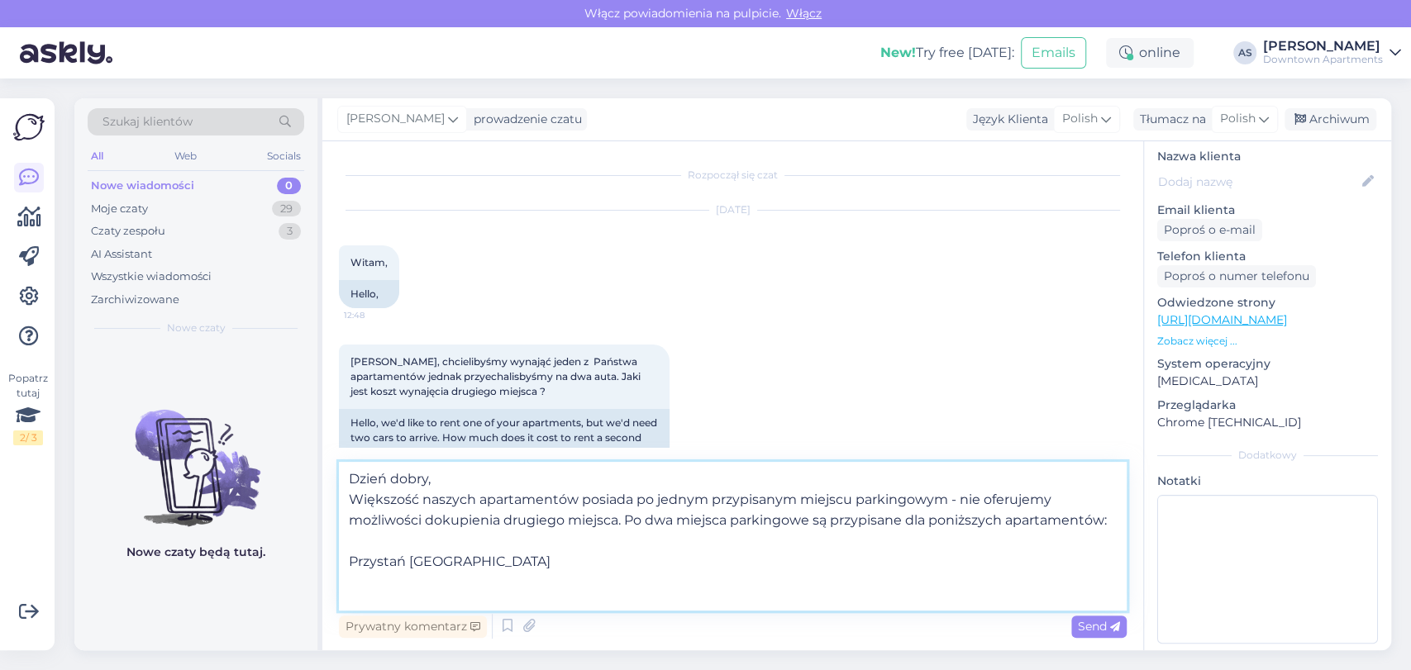
paste textarea "Przystań Letnica"
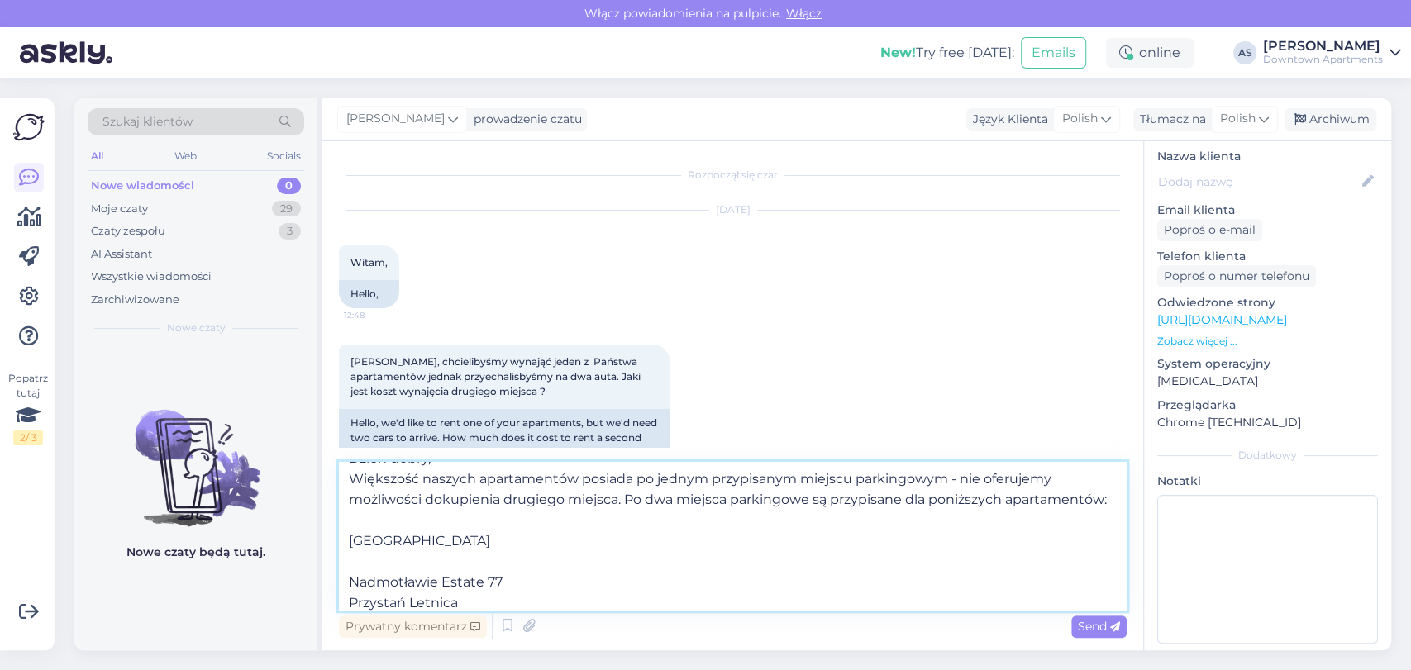
paste textarea "Nadmotławie Estate"
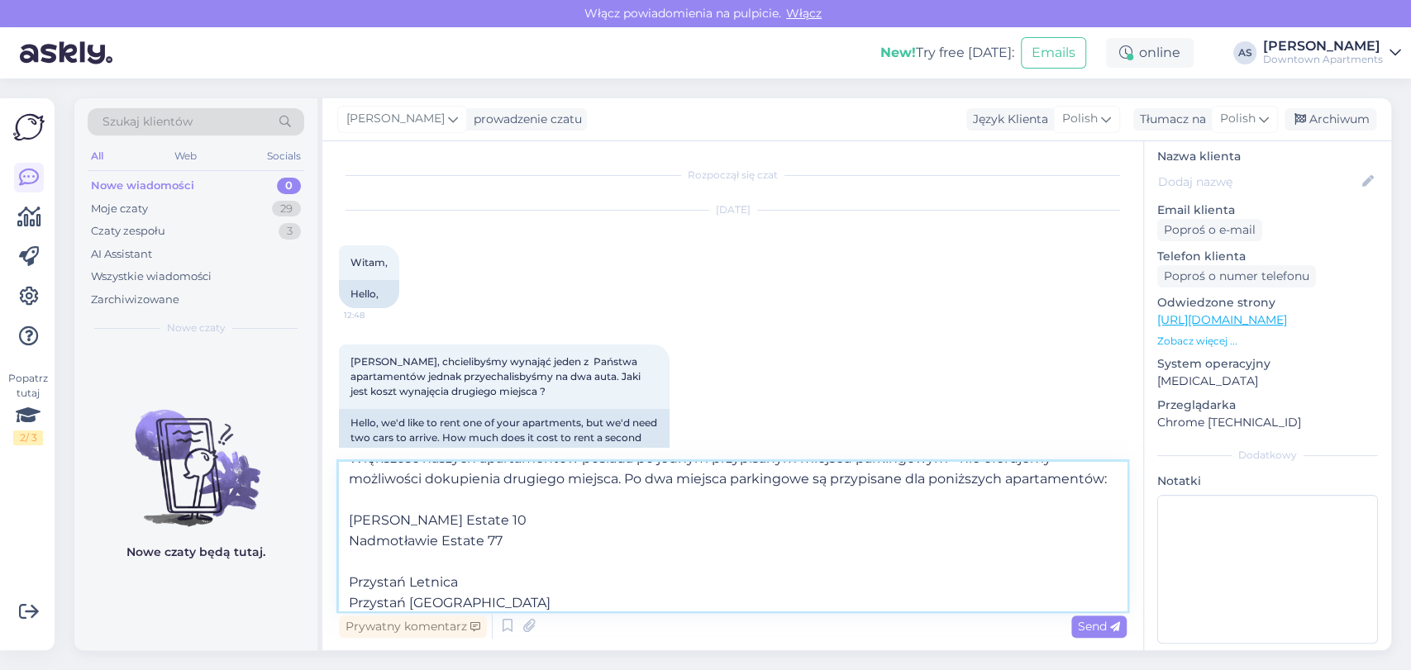
paste textarea "Nadmotławie Estate"
click at [539, 572] on textarea "Dzień dobry, Większość naszych apartamentów posiada po jednym przypisanym miejs…" at bounding box center [733, 536] width 788 height 149
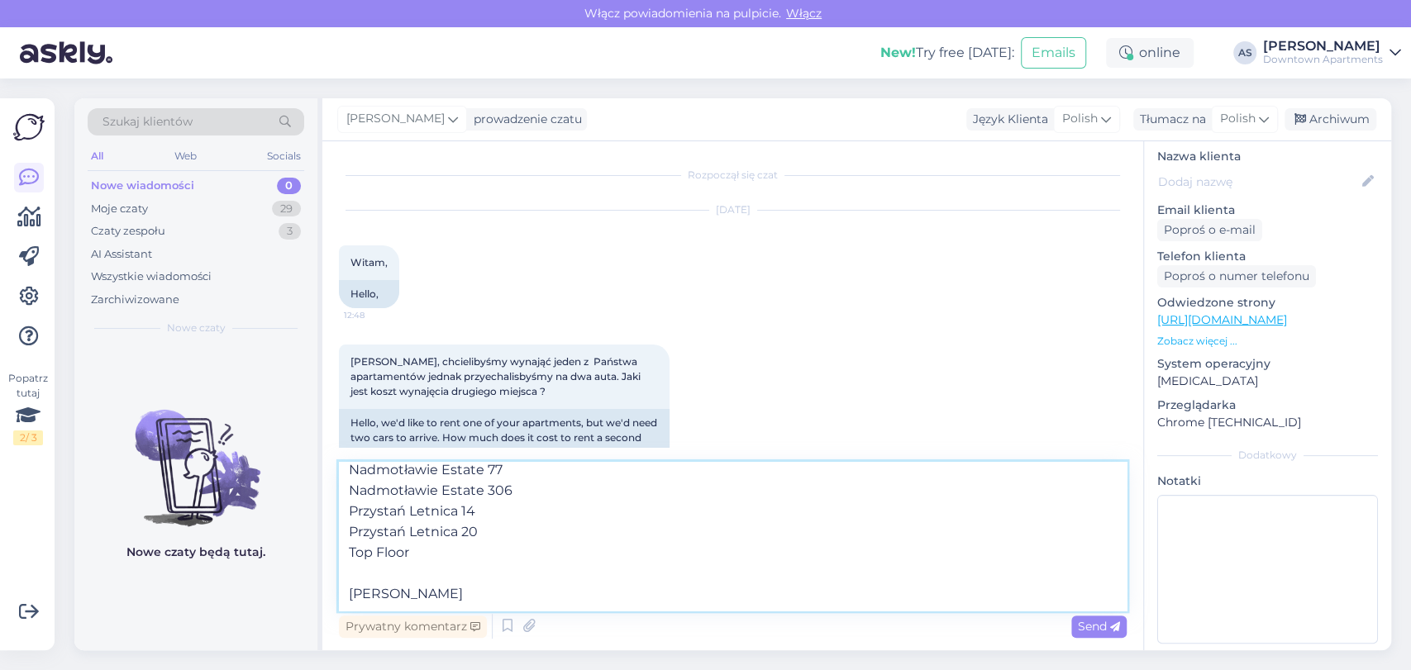
scroll to position [186, 0]
type textarea "Dzień dobry, Większość naszych apartamentów posiada po jednym przypisanym miejs…"
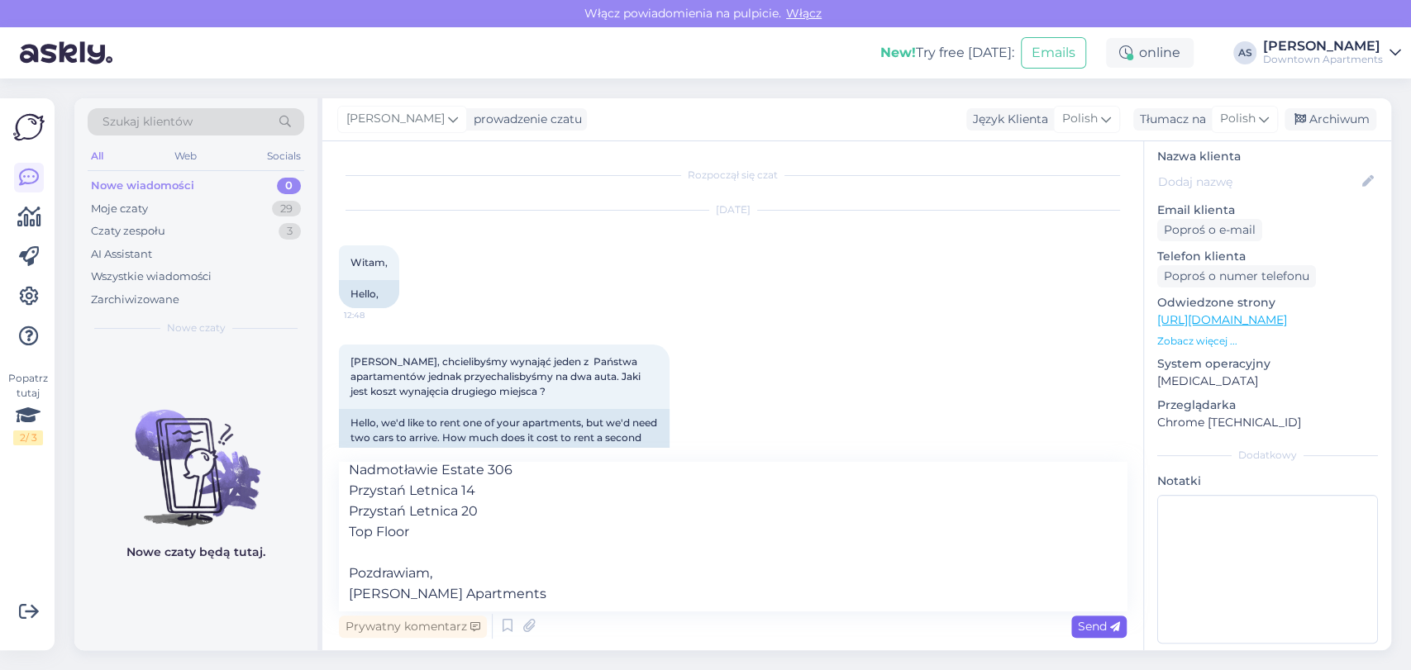
click at [1100, 622] on span "Send" at bounding box center [1099, 626] width 42 height 15
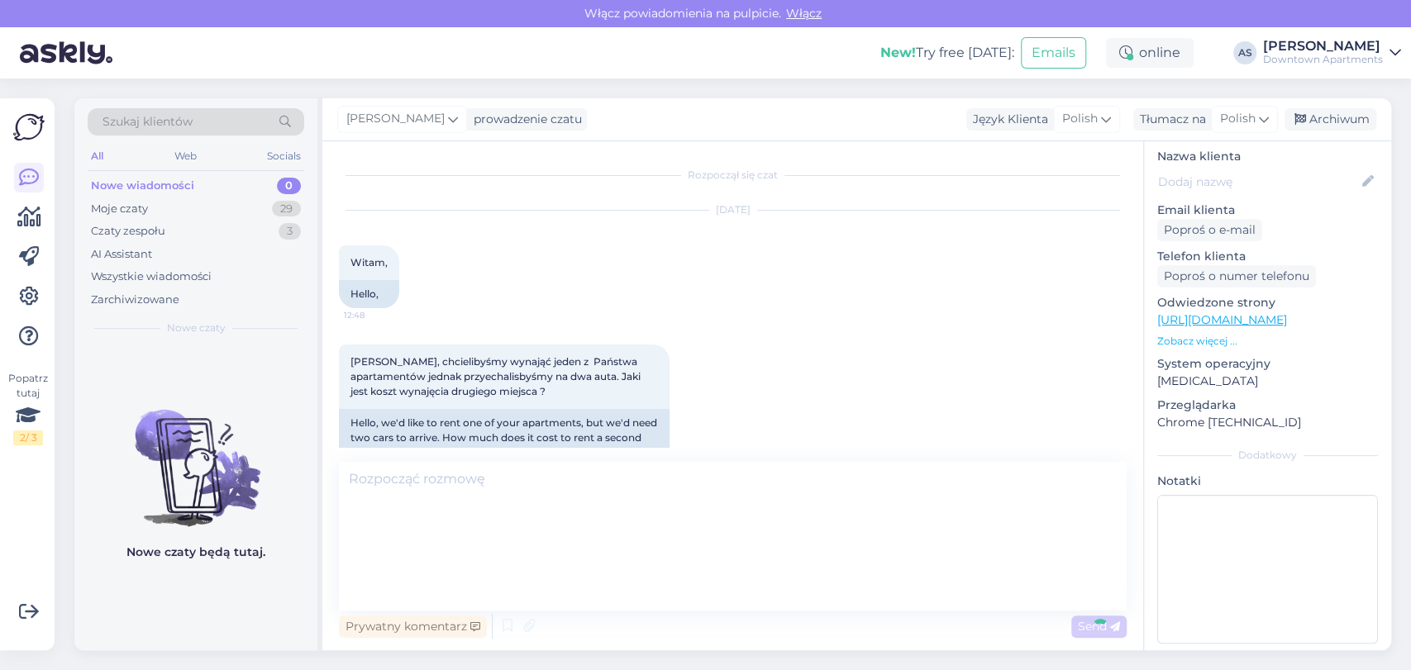
scroll to position [232, 0]
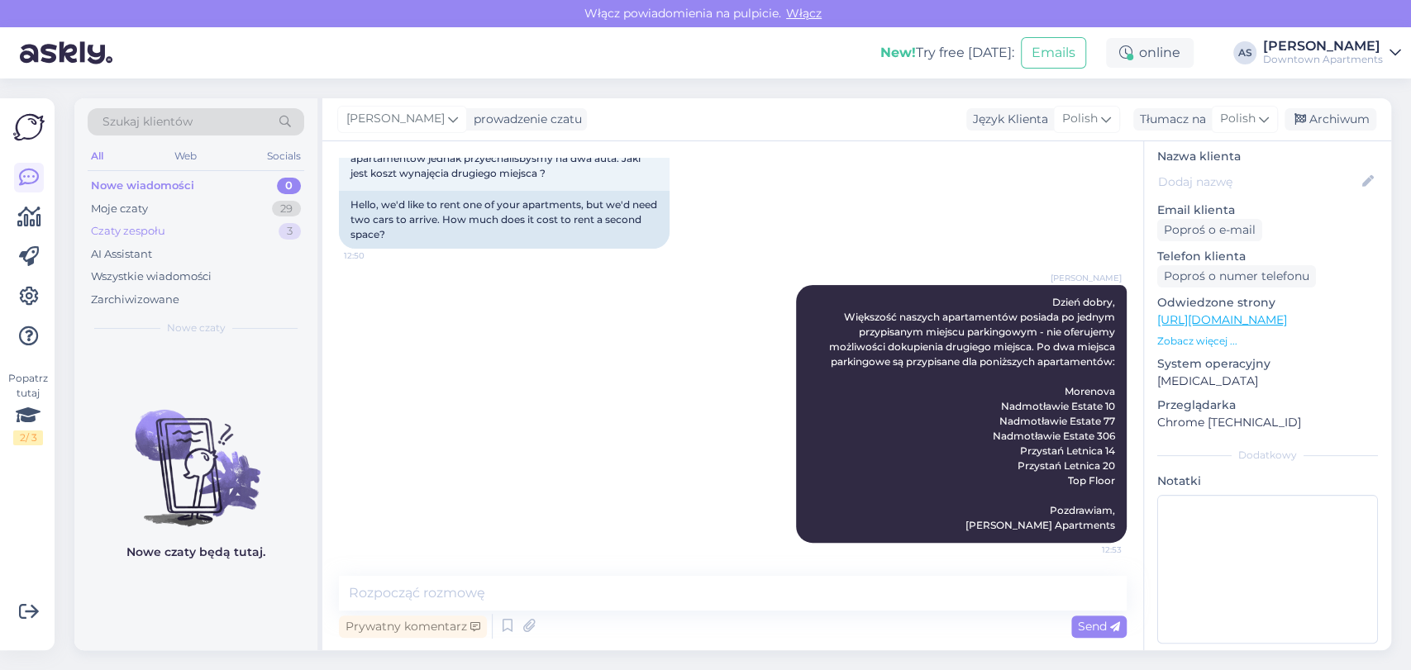
click at [231, 240] on div "Czaty zespołu 3" at bounding box center [196, 231] width 217 height 23
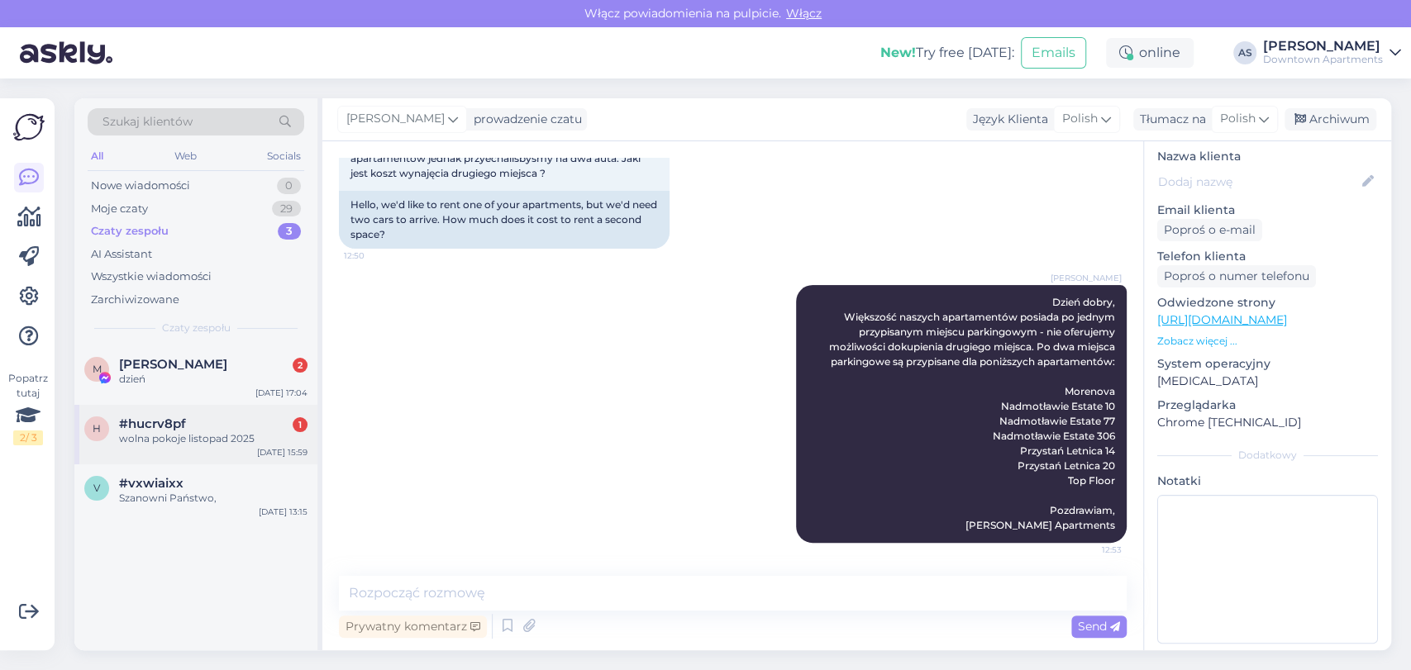
click at [163, 406] on div "h #hucrv8pf 1 wolna pokoje listopad [DATE] 15:59" at bounding box center [195, 435] width 243 height 60
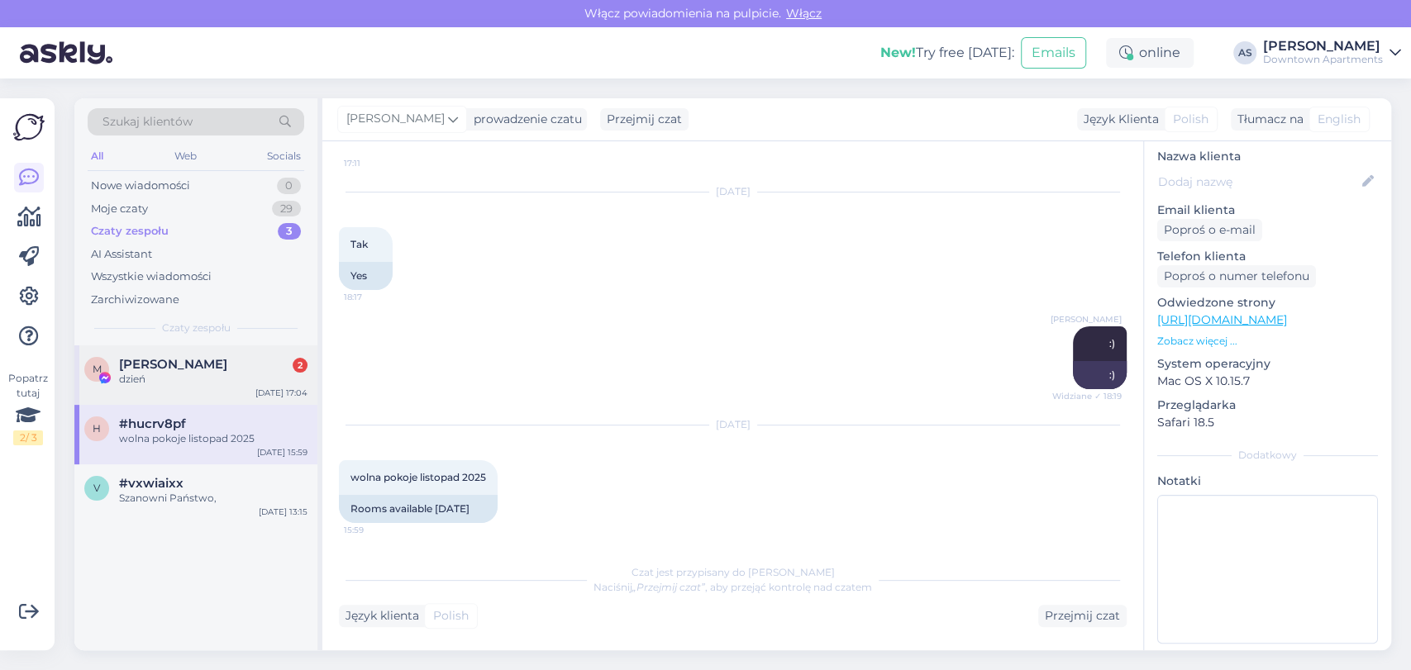
click at [159, 365] on span "[PERSON_NAME]" at bounding box center [173, 364] width 108 height 15
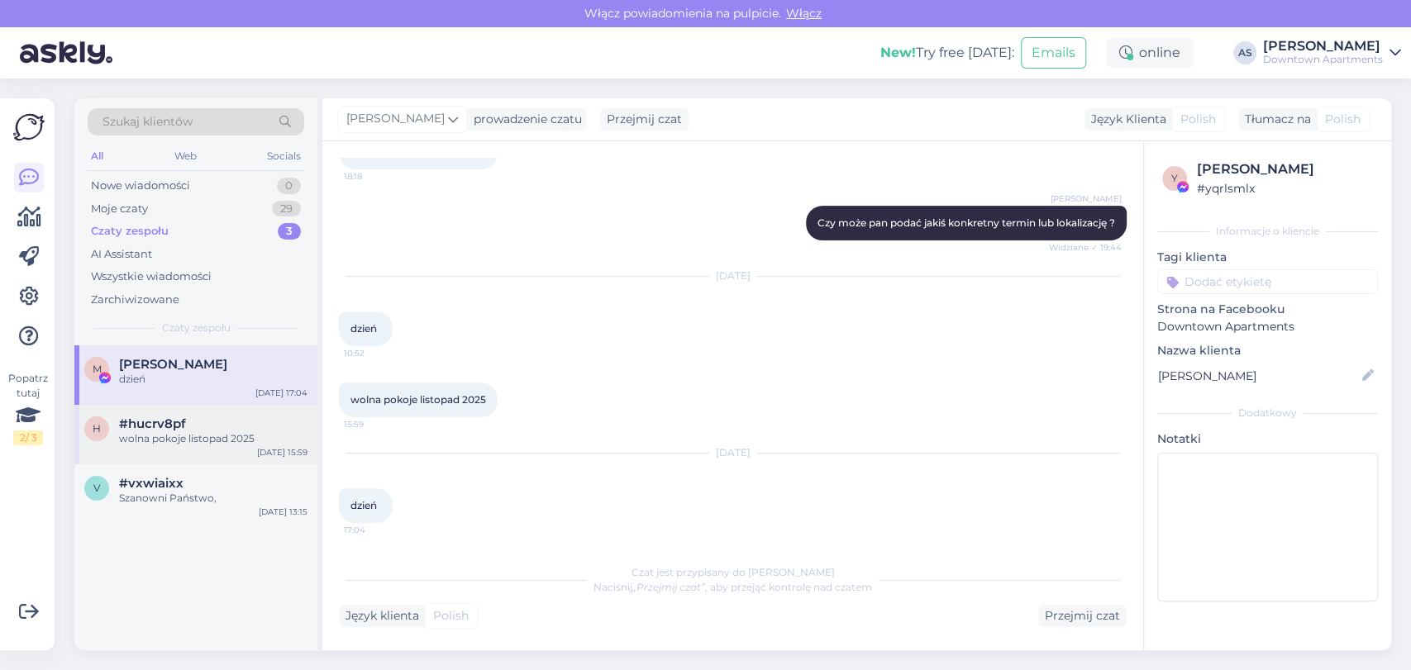
click at [164, 446] on div "h #hucrv8pf wolna pokoje listopad [DATE] 15:59" at bounding box center [195, 435] width 243 height 60
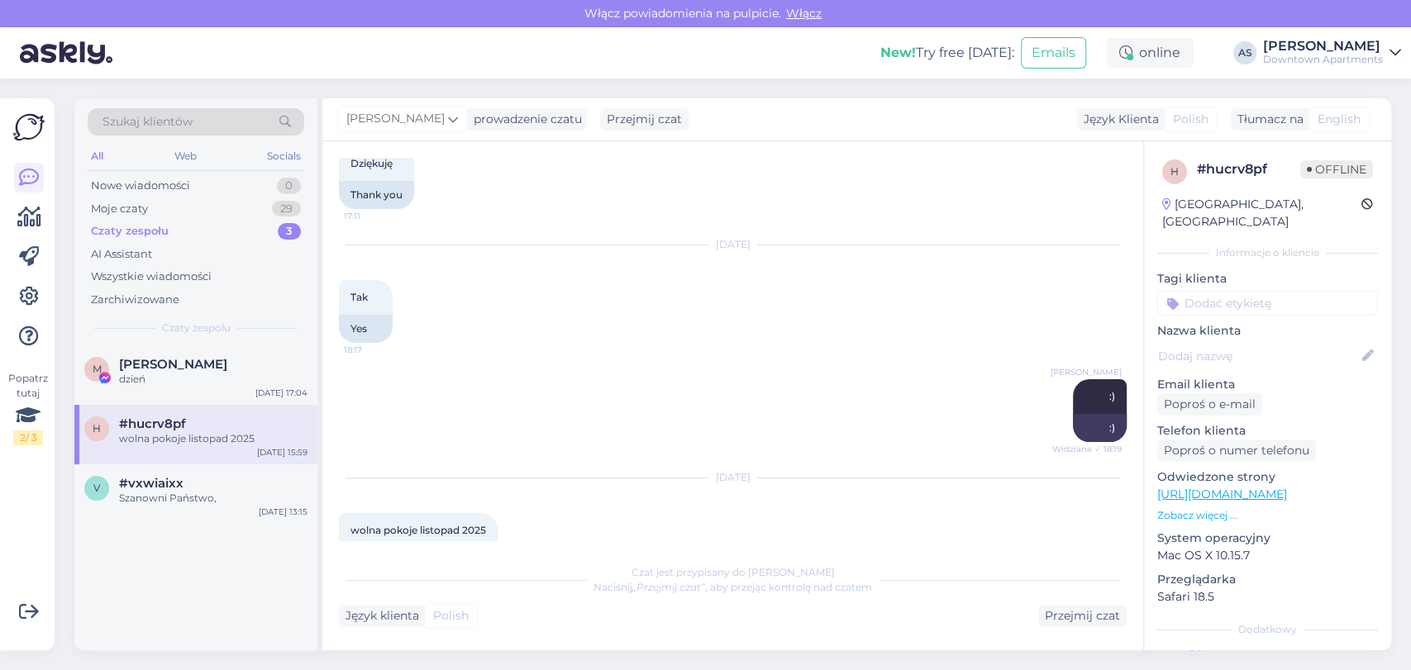
scroll to position [152, 0]
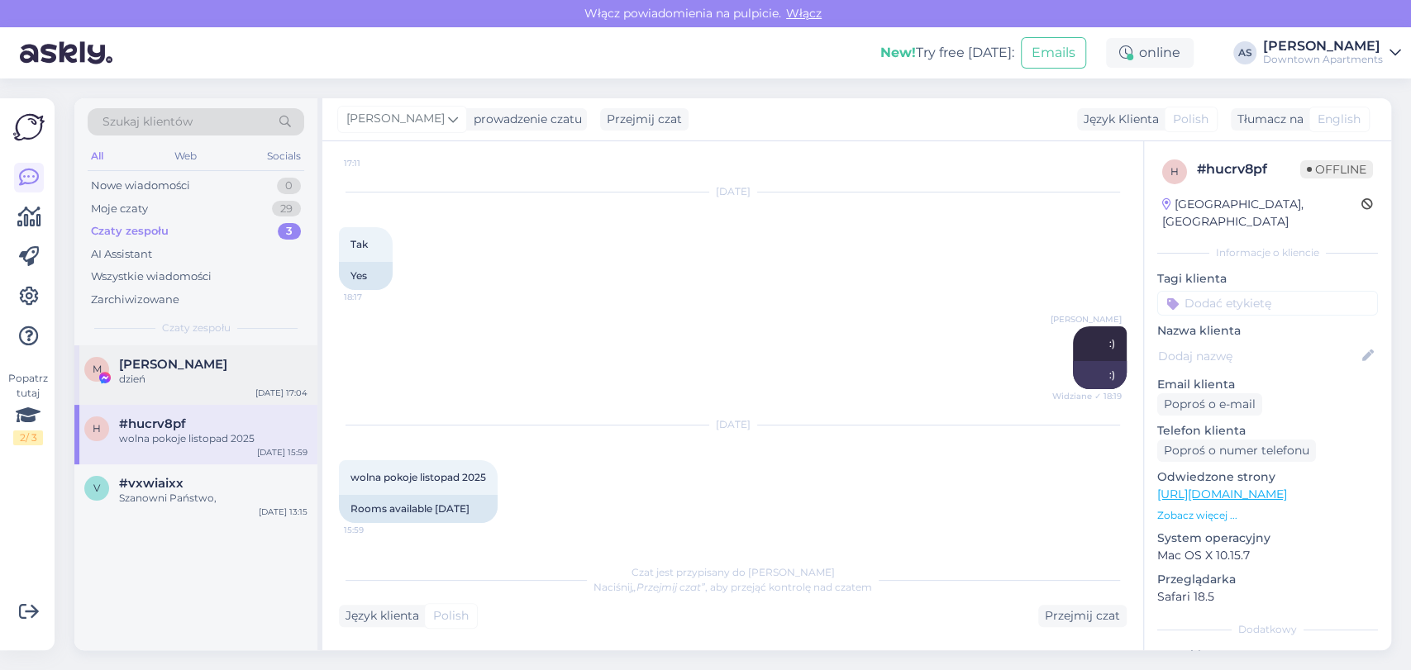
click at [165, 390] on div "M [PERSON_NAME] dzień [DATE] 17:04" at bounding box center [195, 376] width 243 height 60
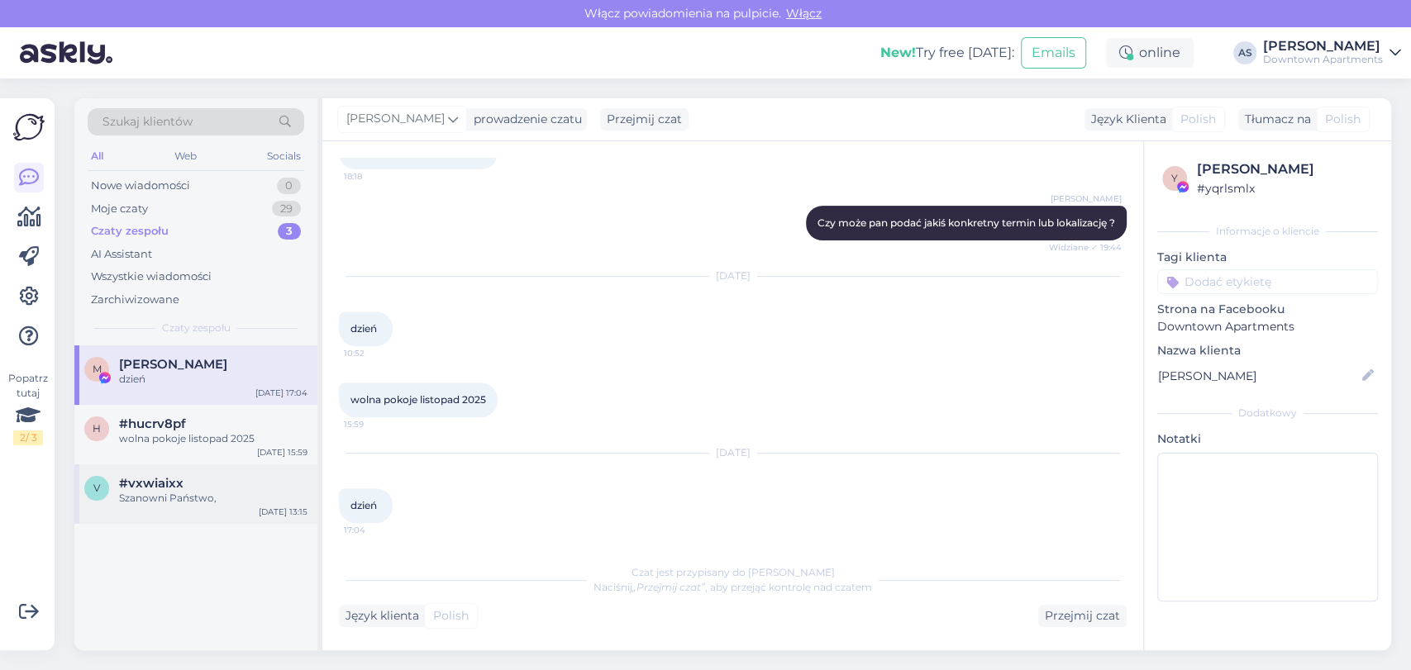
click at [254, 512] on div "v #vxwiaixx Szanowni Państwo, [DATE] 13:15" at bounding box center [195, 495] width 243 height 60
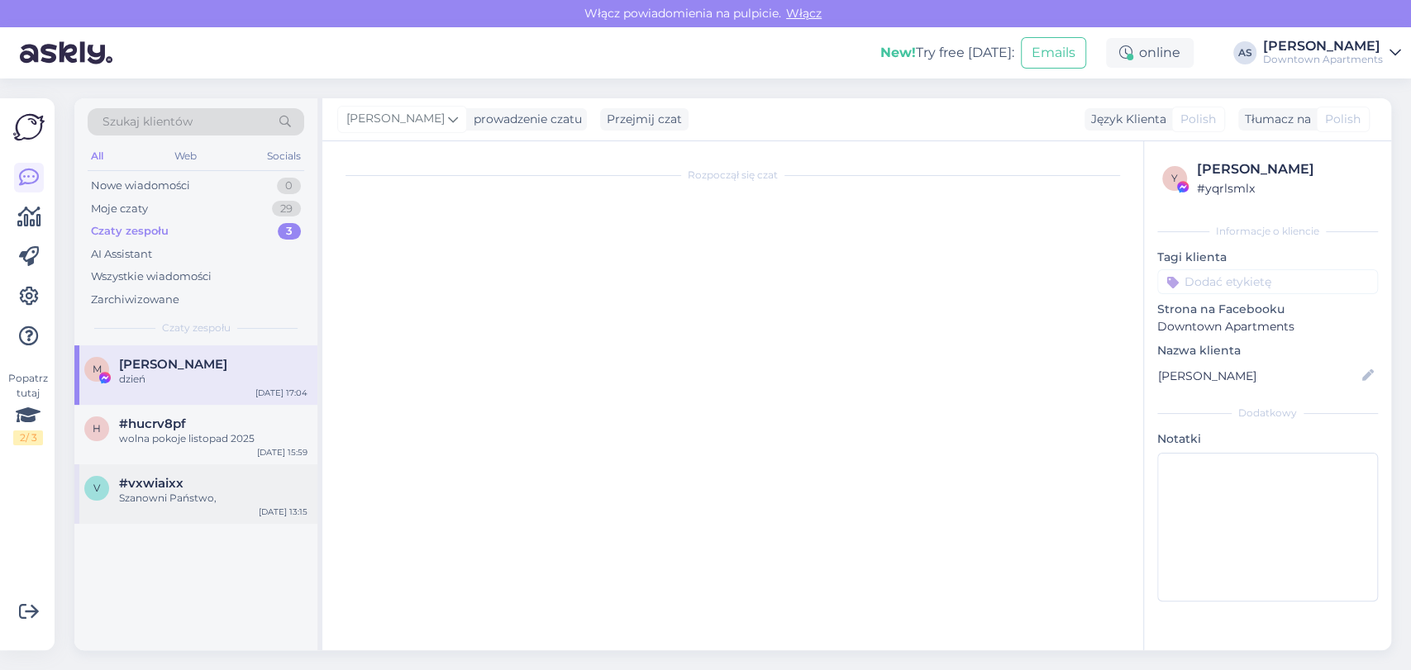
scroll to position [0, 0]
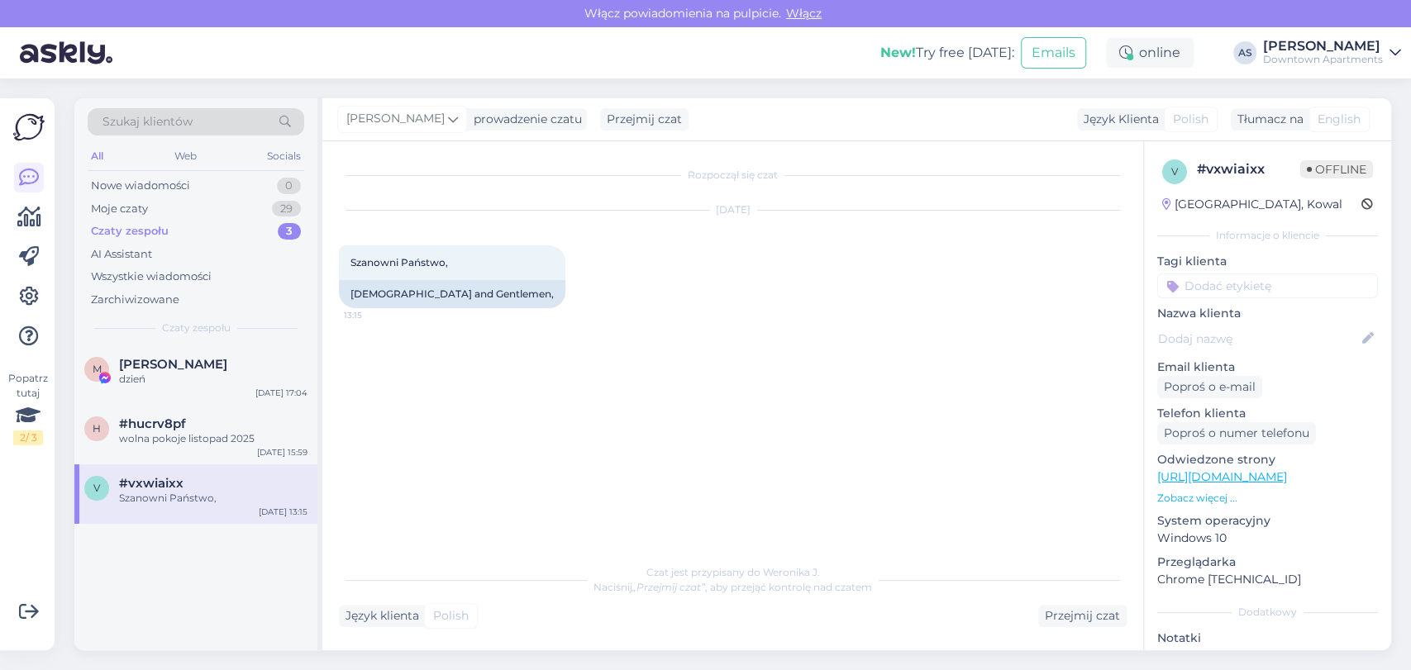
click at [237, 169] on div "All Web Socials" at bounding box center [196, 158] width 217 height 26
click at [255, 189] on div "Nowe wiadomości 0" at bounding box center [196, 185] width 217 height 23
